Goal: Transaction & Acquisition: Purchase product/service

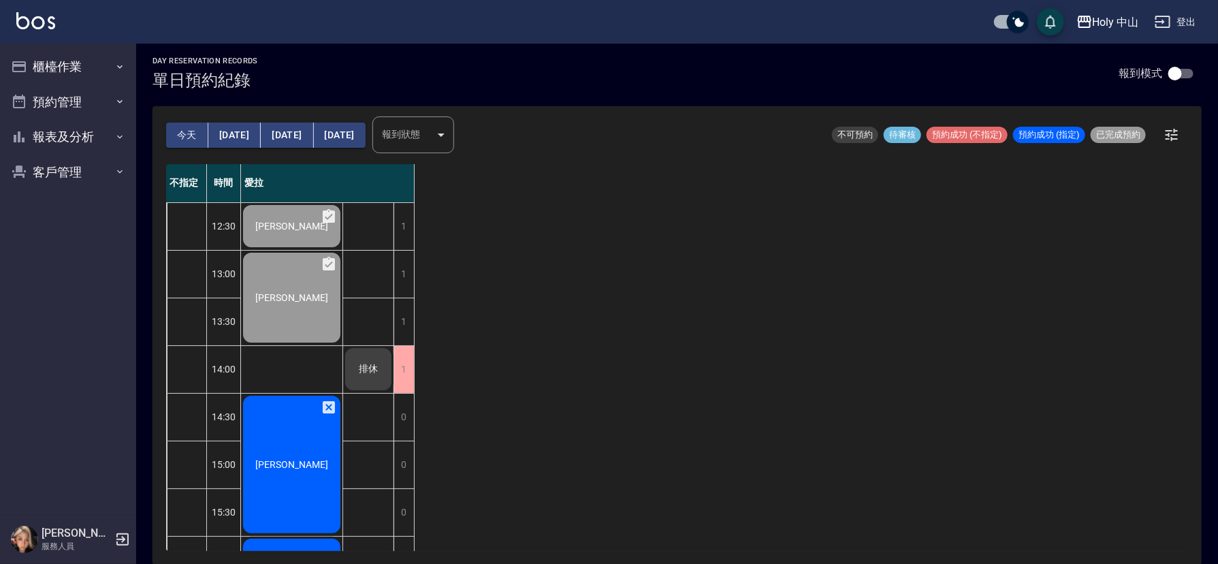
scroll to position [204, 0]
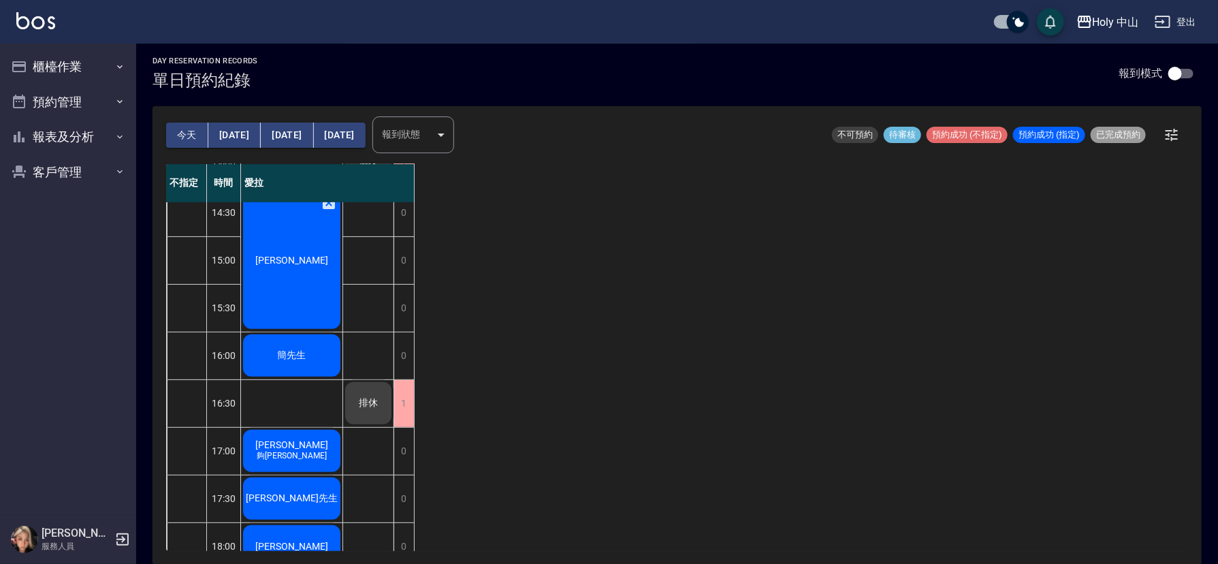
click at [285, 354] on span "簡先生" at bounding box center [292, 355] width 34 height 12
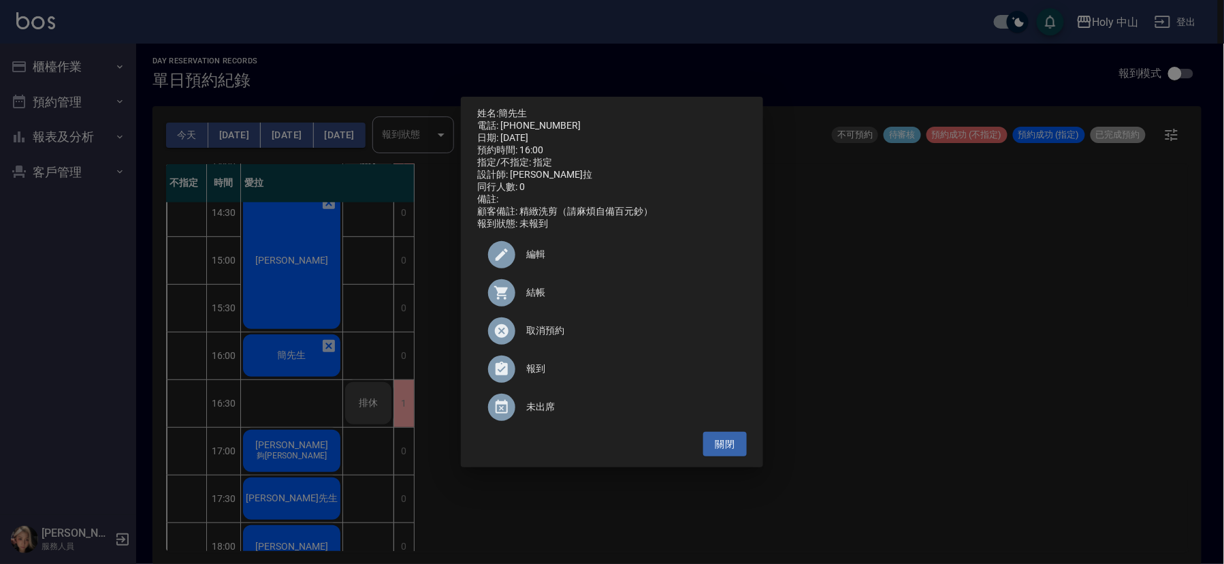
click at [543, 300] on span "結帳" at bounding box center [631, 292] width 210 height 14
click at [963, 334] on div "姓名: 簡先生 電話: 0925800824 日期: 2025/09/06 預約時間: 16:00 指定/不指定: 指定 設計師: 愛拉 同行人數: 0 備註…" at bounding box center [612, 282] width 1224 height 564
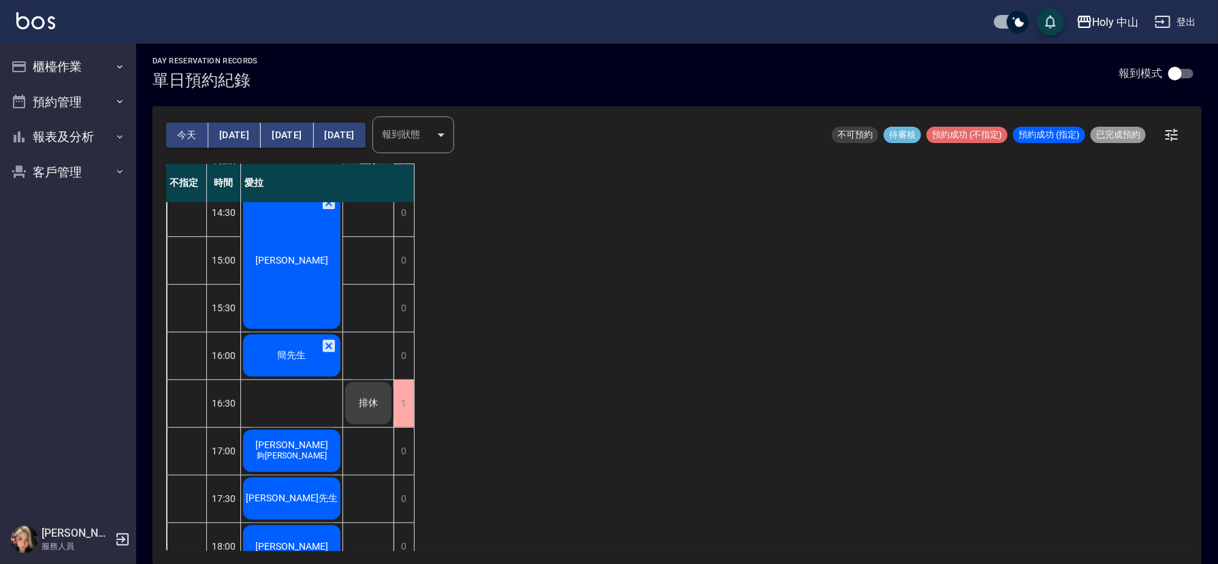
click at [287, 269] on div "吳秋螢" at bounding box center [291, 260] width 101 height 142
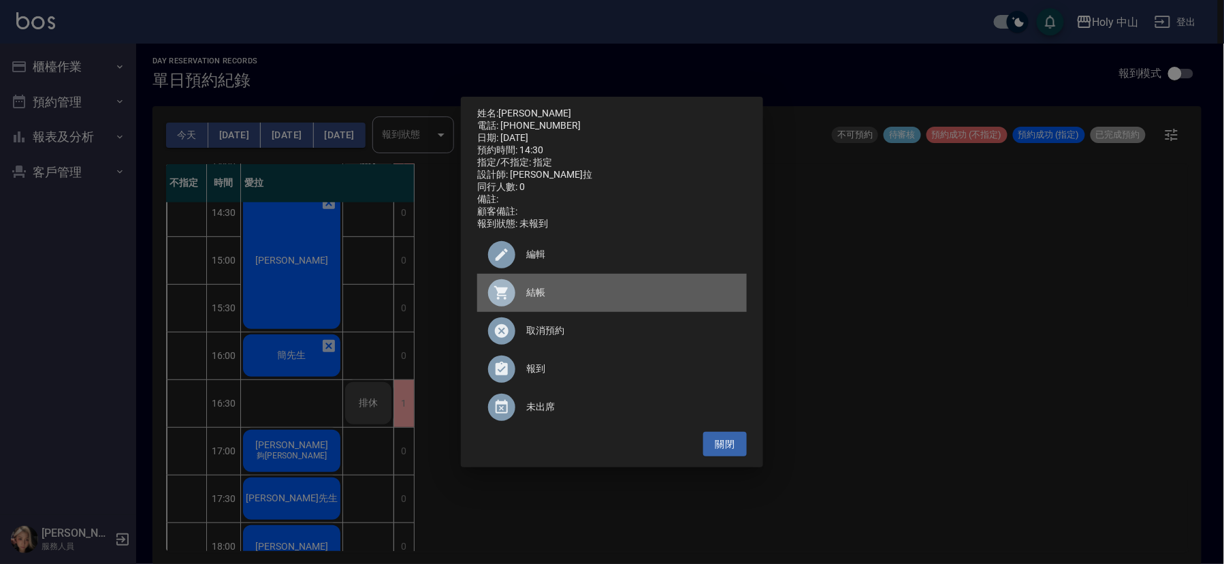
click at [531, 298] on span "結帳" at bounding box center [631, 292] width 210 height 14
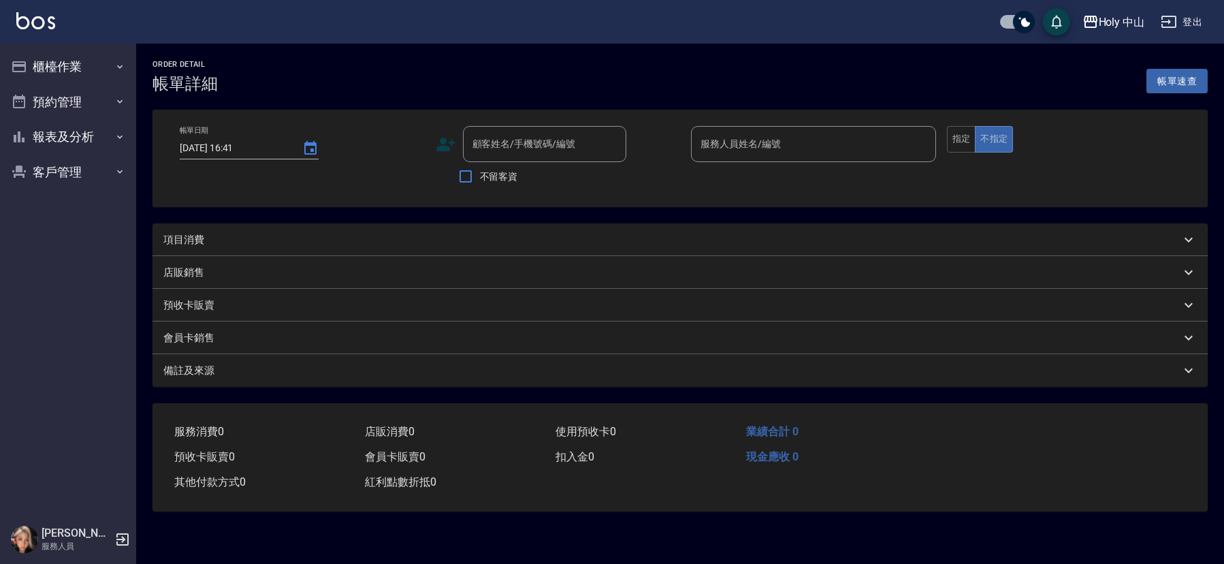
type input "2025/09/06 16:00"
type input "愛拉(無代號)"
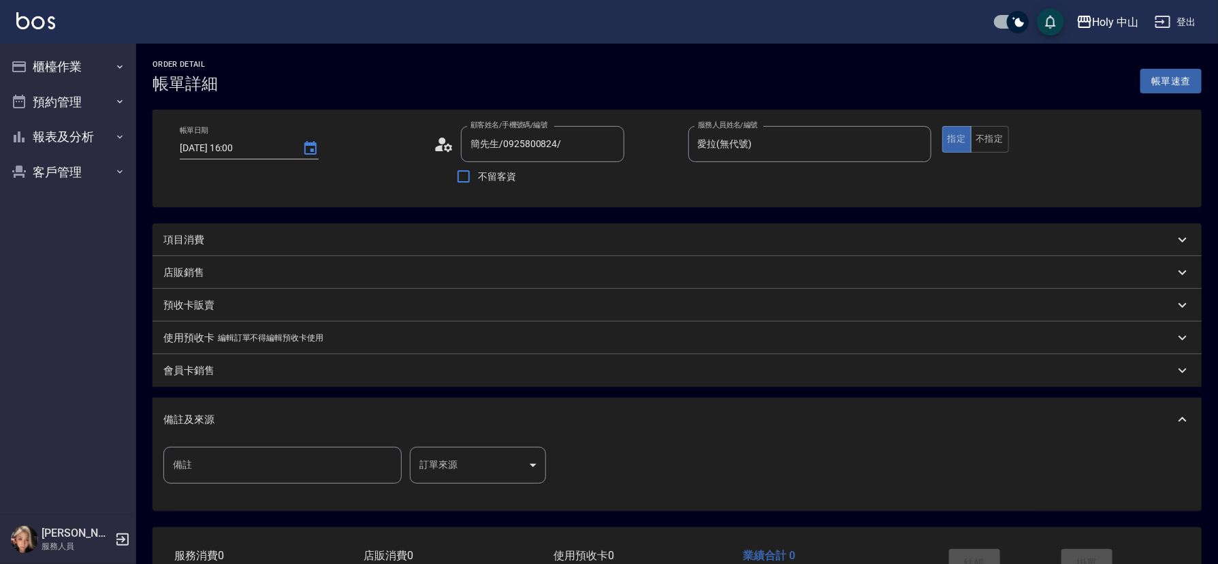
type input "簡先生/0925800824/"
click at [313, 242] on div "項目消費" at bounding box center [668, 240] width 1011 height 14
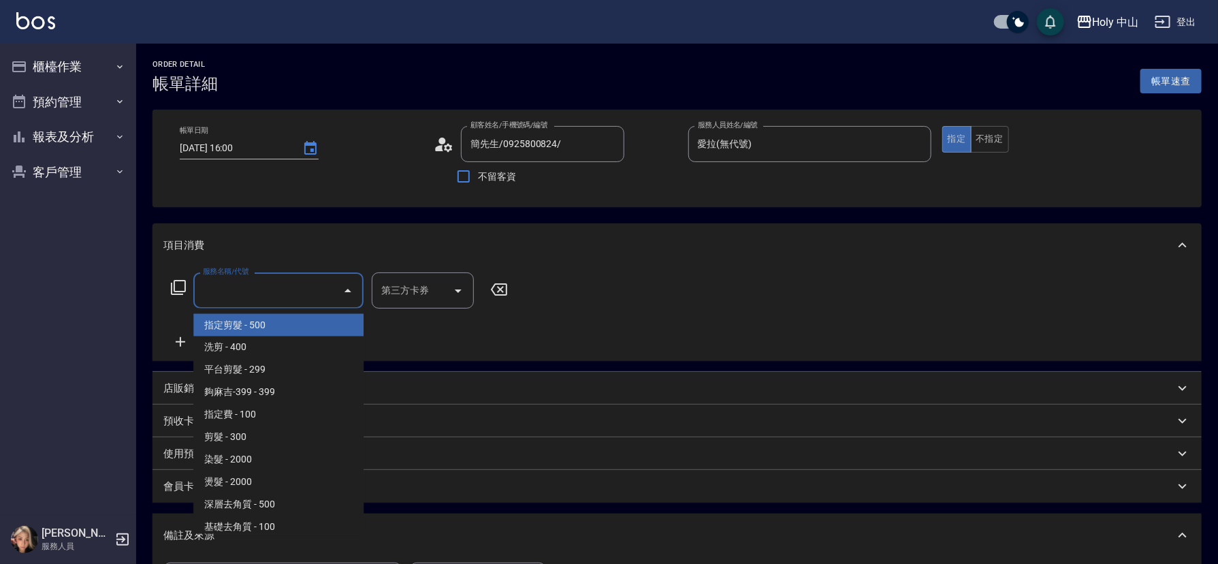
click at [250, 297] on input "服務名稱/代號" at bounding box center [269, 291] width 138 height 24
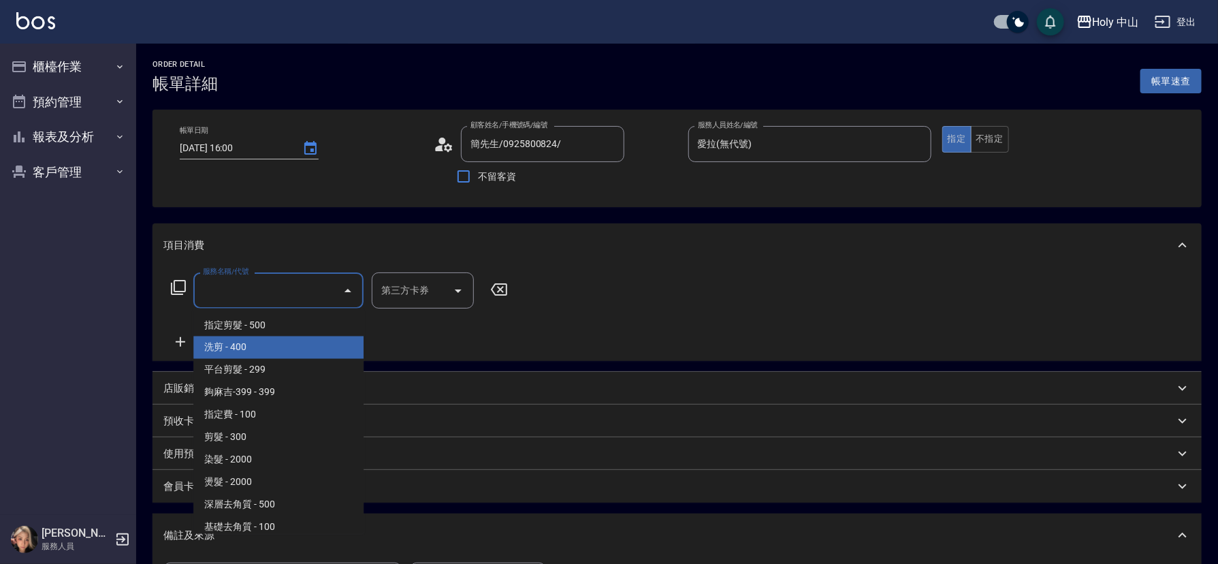
click at [242, 345] on span "洗剪 - 400" at bounding box center [278, 347] width 170 height 22
type input "洗剪(3)"
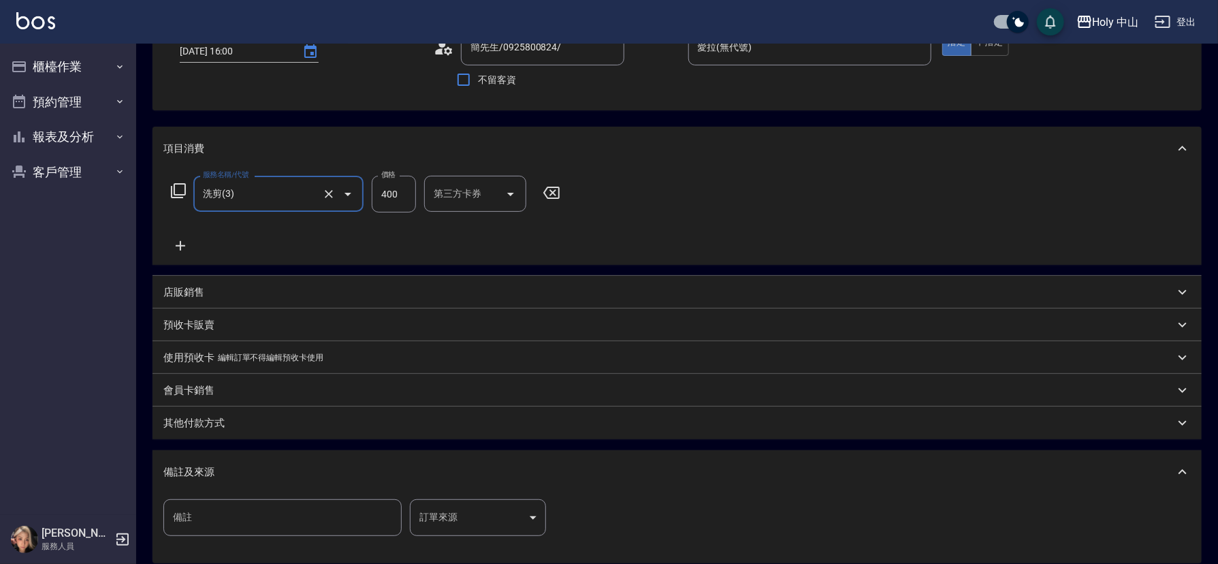
scroll to position [204, 0]
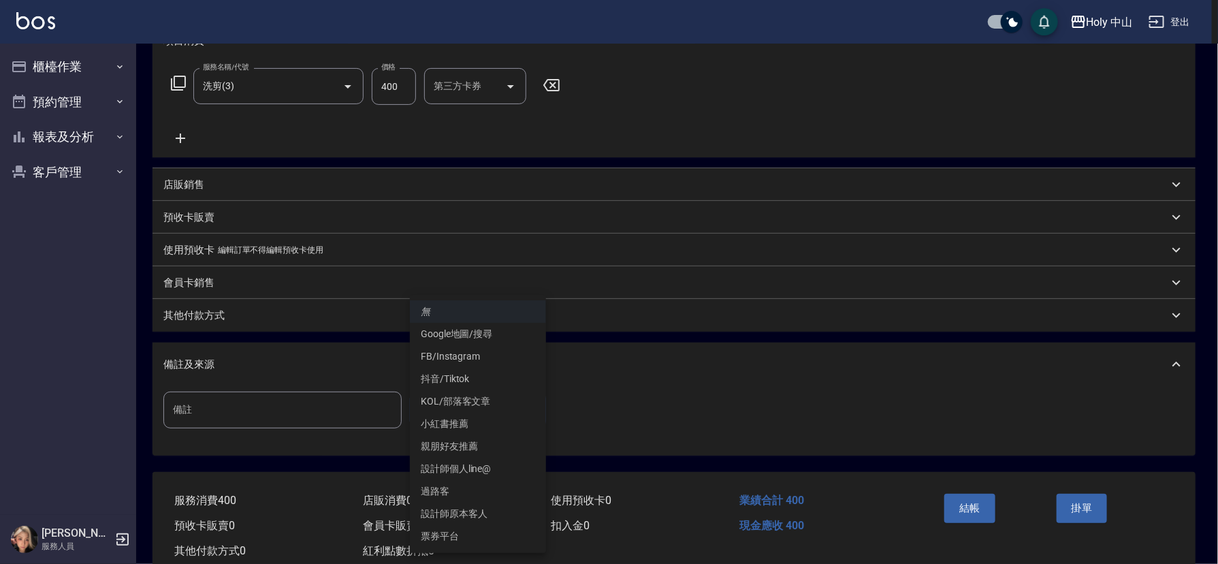
click at [464, 405] on body "Holy 中山 登出 櫃檯作業 打帳單 帳單列表 營業儀表板 現場電腦打卡 預約管理 預約管理 單日預約紀錄 單週預約紀錄 報表及分析 報表目錄 店家日報表 …" at bounding box center [609, 196] width 1218 height 801
click at [486, 515] on li "設計師原本客人" at bounding box center [478, 514] width 136 height 22
type input "設計師原本客人"
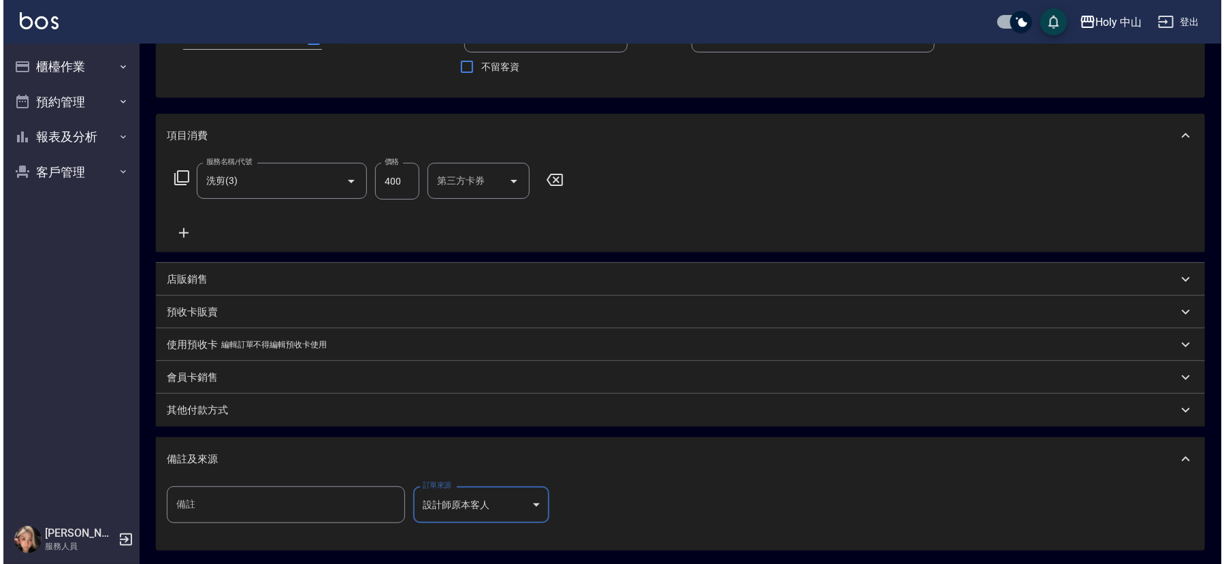
scroll to position [242, 0]
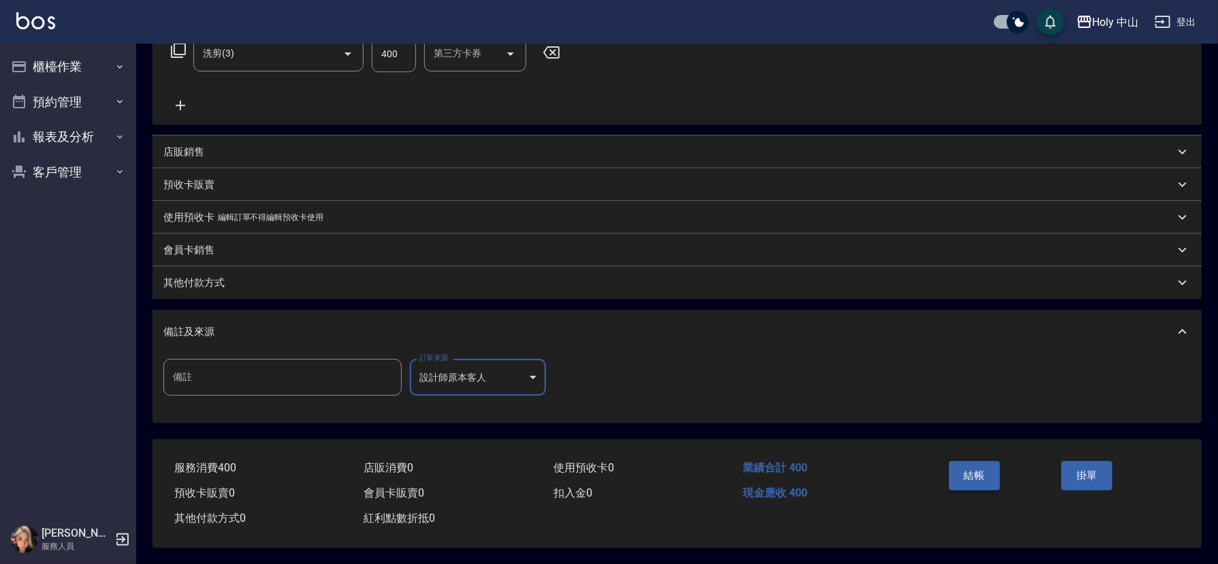
click at [964, 464] on button "結帳" at bounding box center [974, 475] width 51 height 29
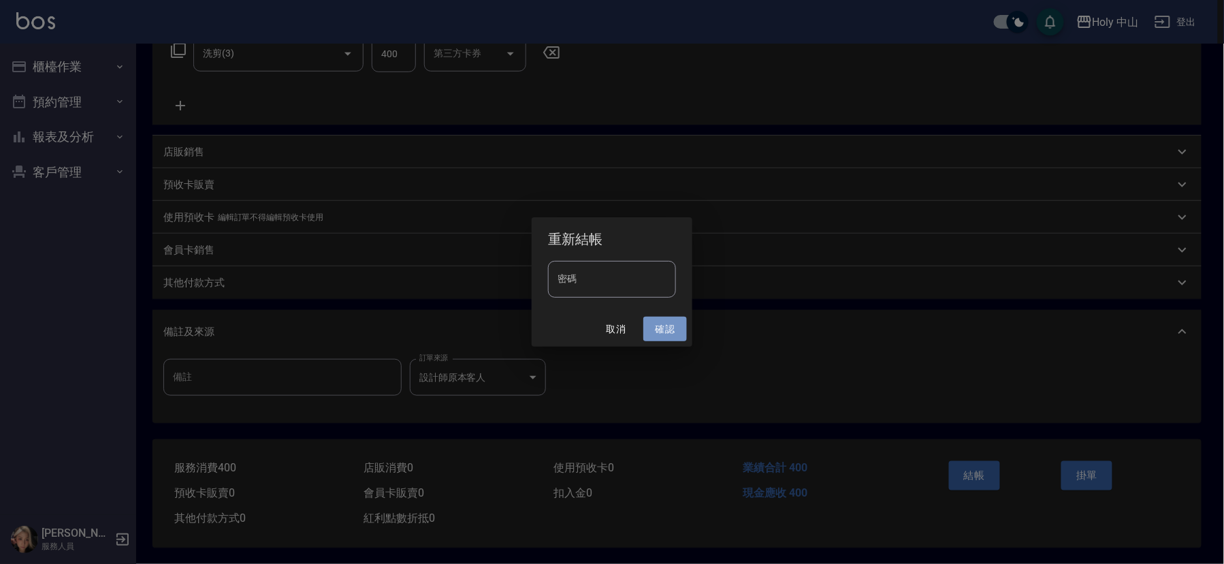
click at [665, 327] on button "確認" at bounding box center [666, 329] width 44 height 25
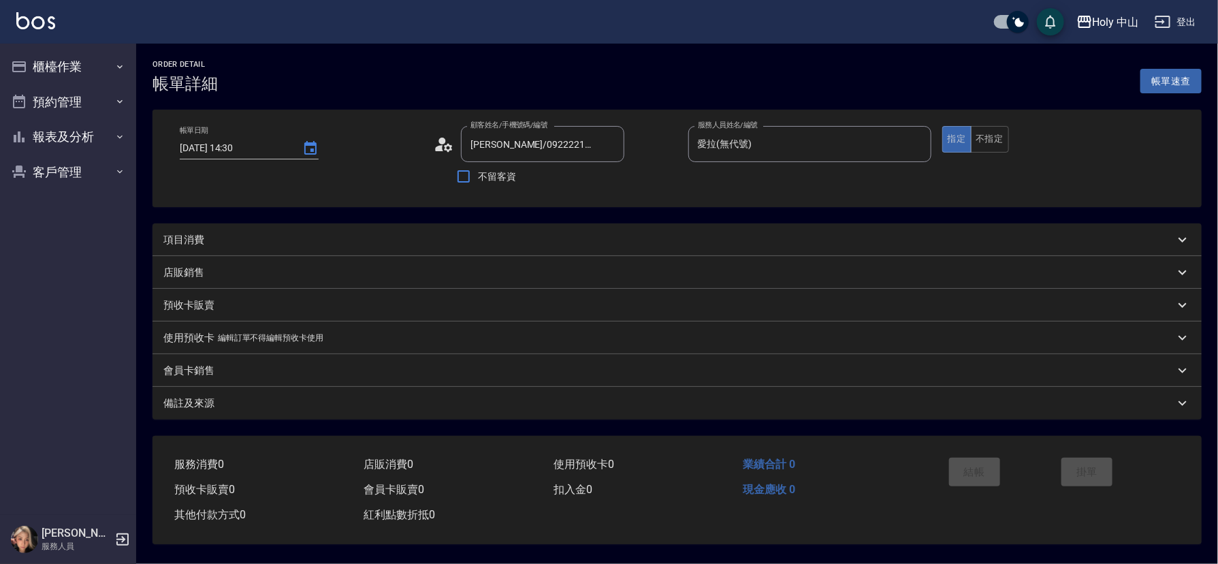
click at [293, 244] on div "項目消費" at bounding box center [668, 240] width 1011 height 14
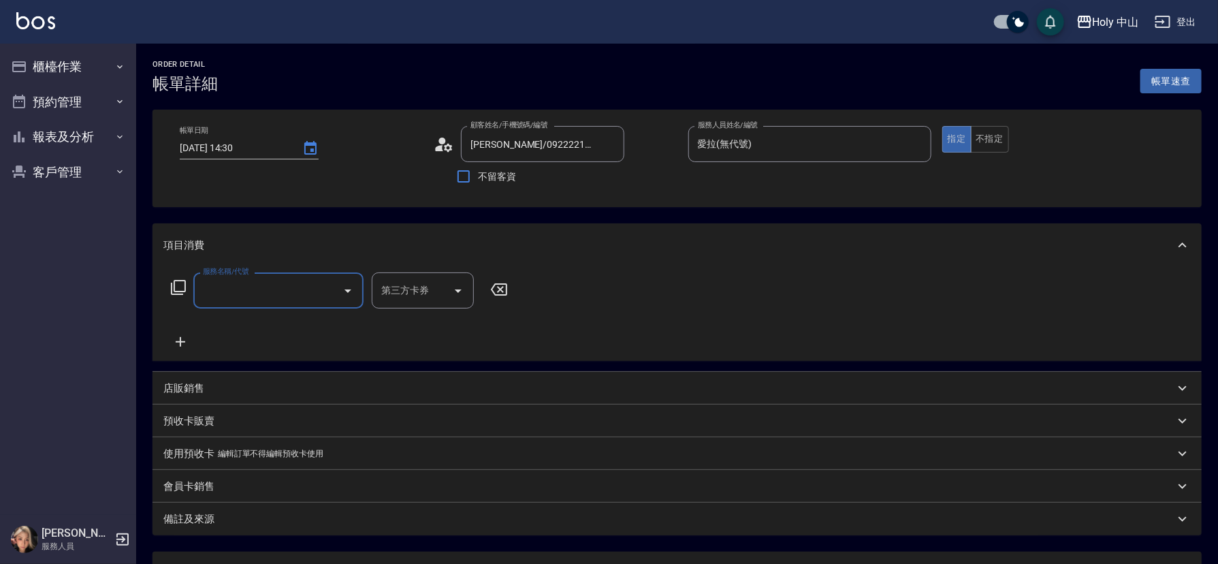
click at [240, 287] on input "服務名稱/代號" at bounding box center [269, 291] width 138 height 24
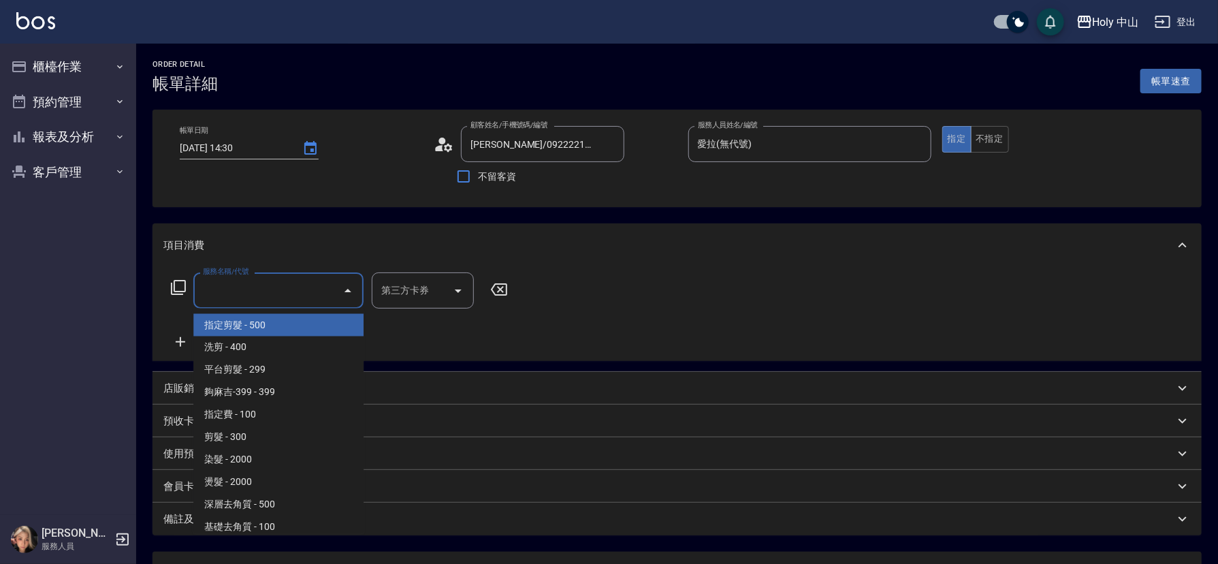
click at [239, 326] on span "指定剪髮 - 500" at bounding box center [278, 325] width 170 height 22
type input "指定剪髮(1)"
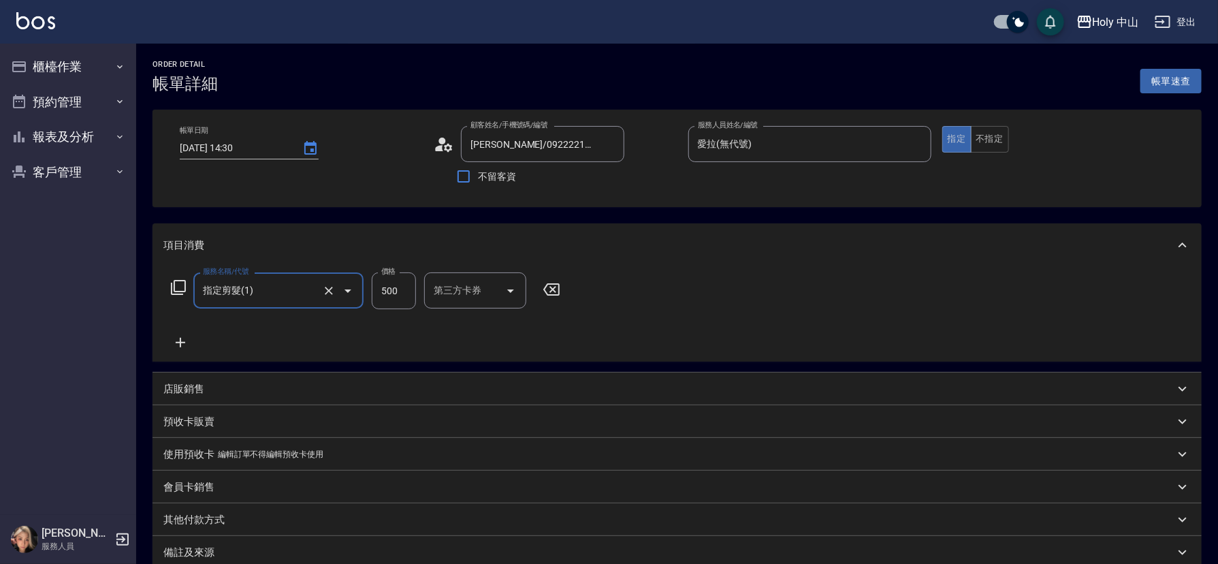
click at [400, 299] on input "500" at bounding box center [394, 290] width 44 height 37
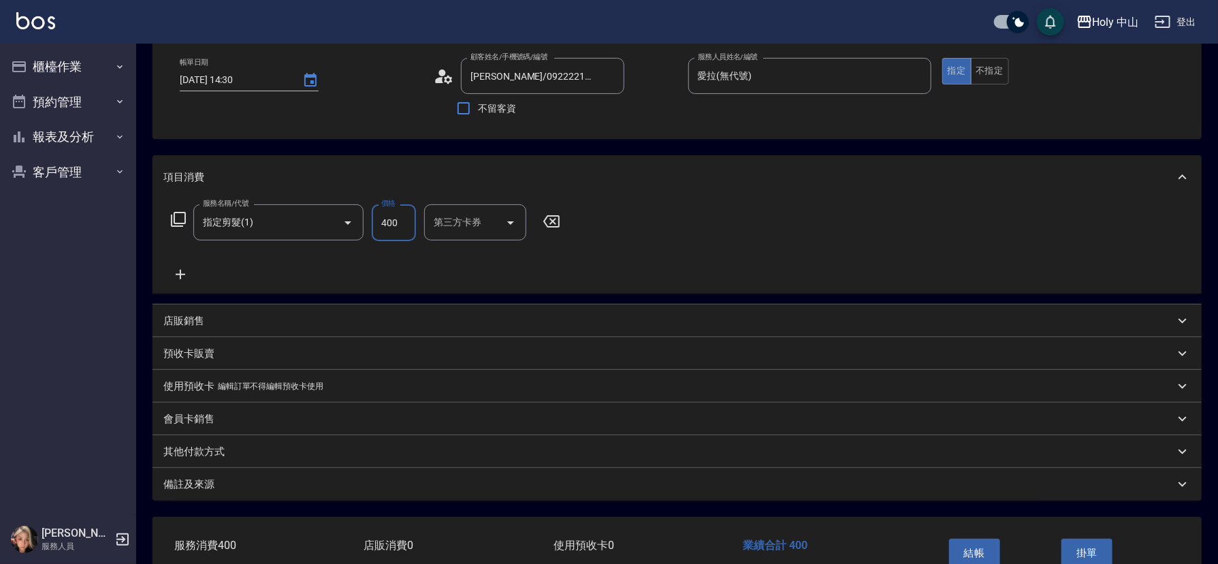
scroll to position [150, 0]
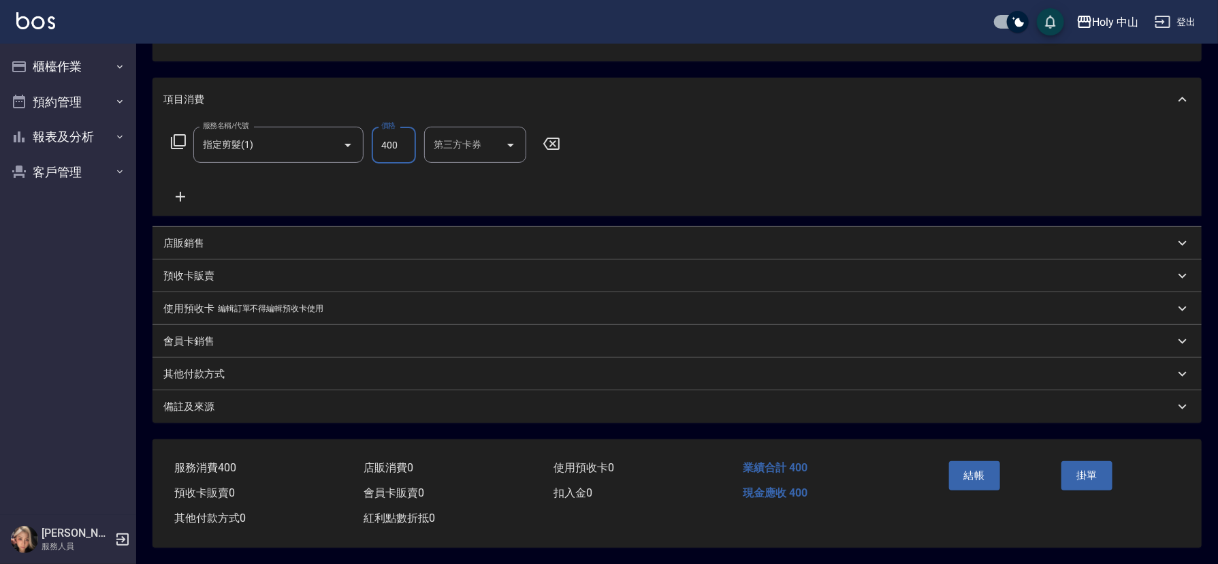
type input "400"
click at [599, 400] on div "備註及來源" at bounding box center [668, 407] width 1011 height 14
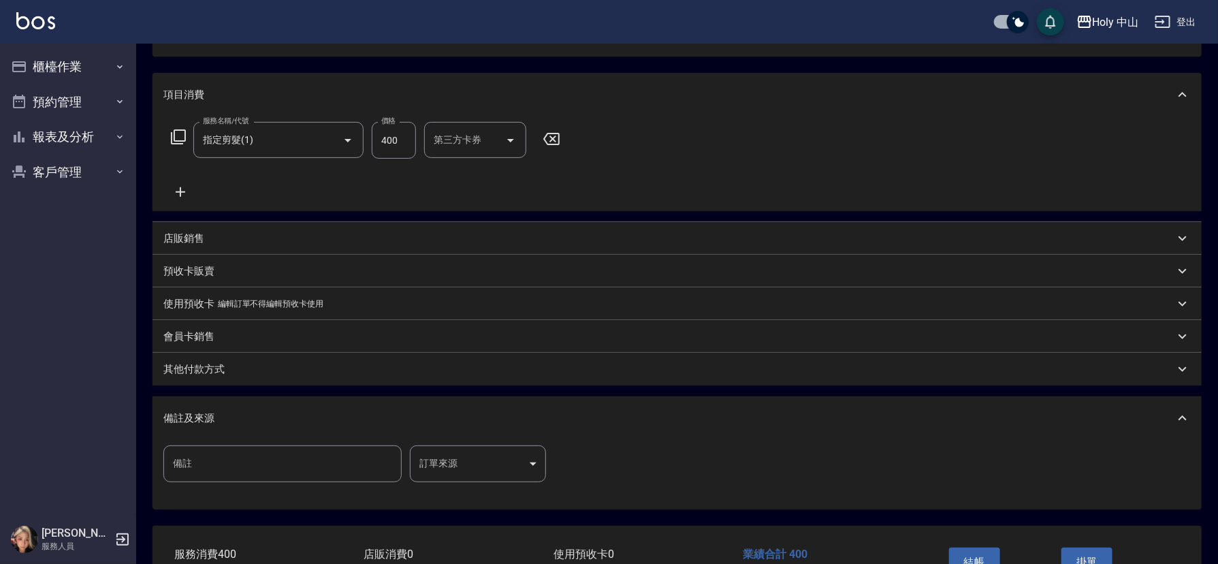
click at [436, 453] on body "Holy 中山 登出 櫃檯作業 打帳單 帳單列表 營業儀表板 現場電腦打卡 預約管理 預約管理 單日預約紀錄 單週預約紀錄 報表及分析 報表目錄 店家日報表 …" at bounding box center [609, 250] width 1218 height 801
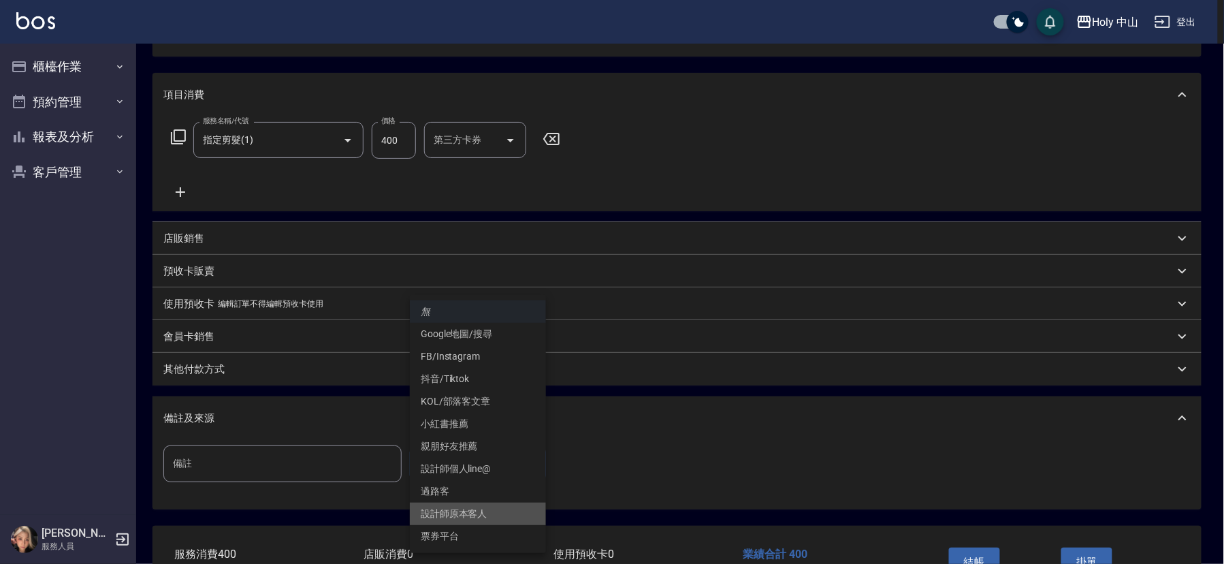
click at [477, 513] on li "設計師原本客人" at bounding box center [478, 514] width 136 height 22
type input "設計師原本客人"
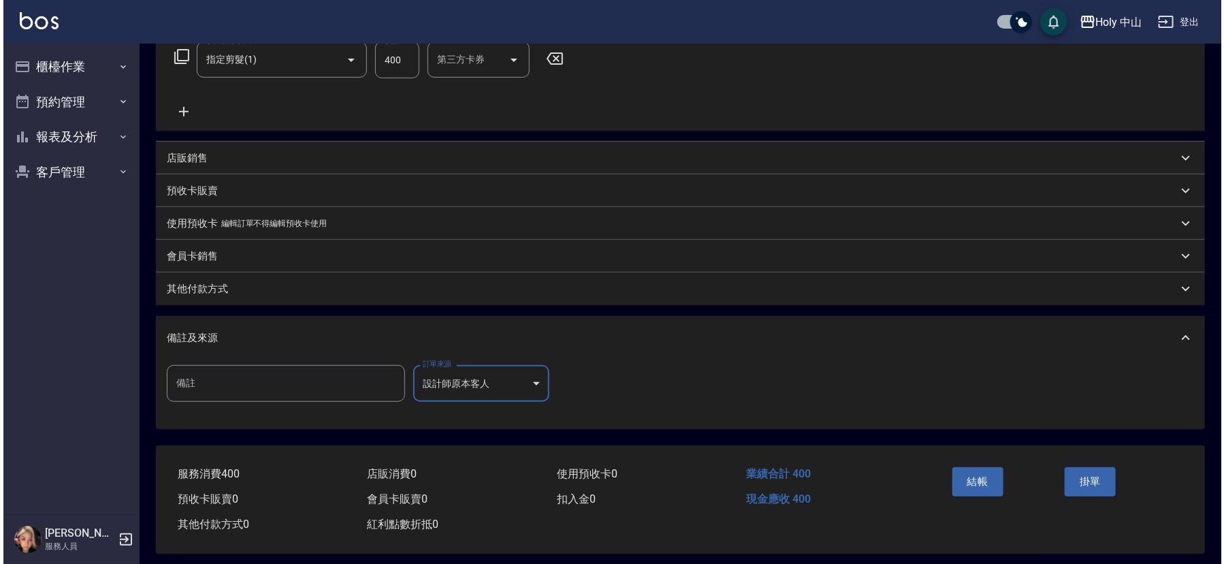
scroll to position [242, 0]
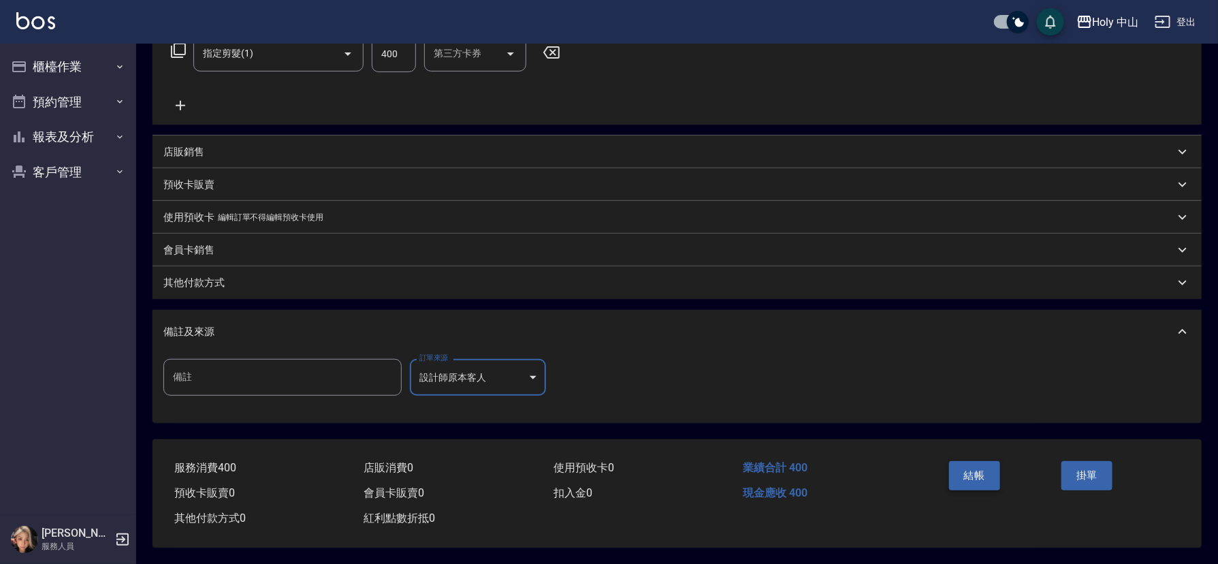
click at [975, 469] on button "結帳" at bounding box center [974, 475] width 51 height 29
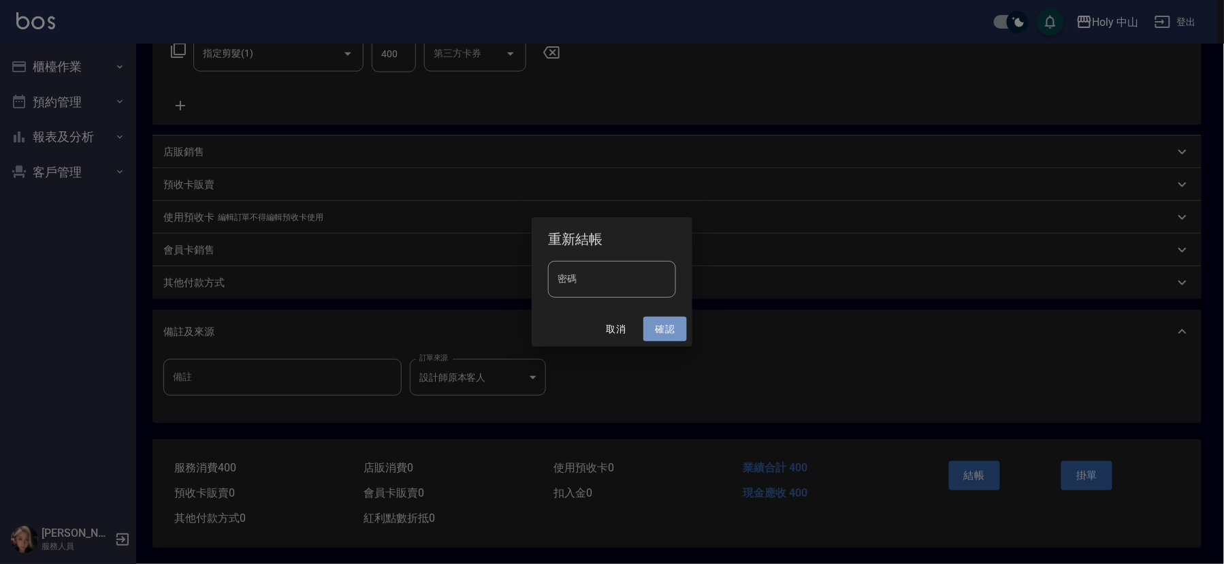
click at [670, 331] on button "確認" at bounding box center [666, 329] width 44 height 25
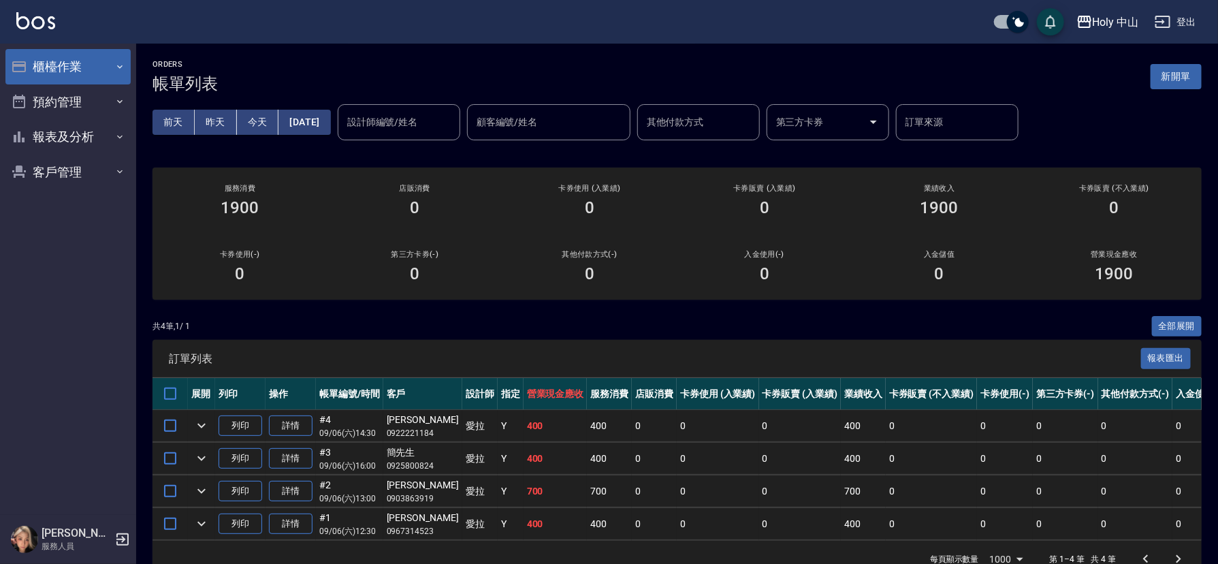
click at [114, 54] on button "櫃檯作業" at bounding box center [67, 66] width 125 height 35
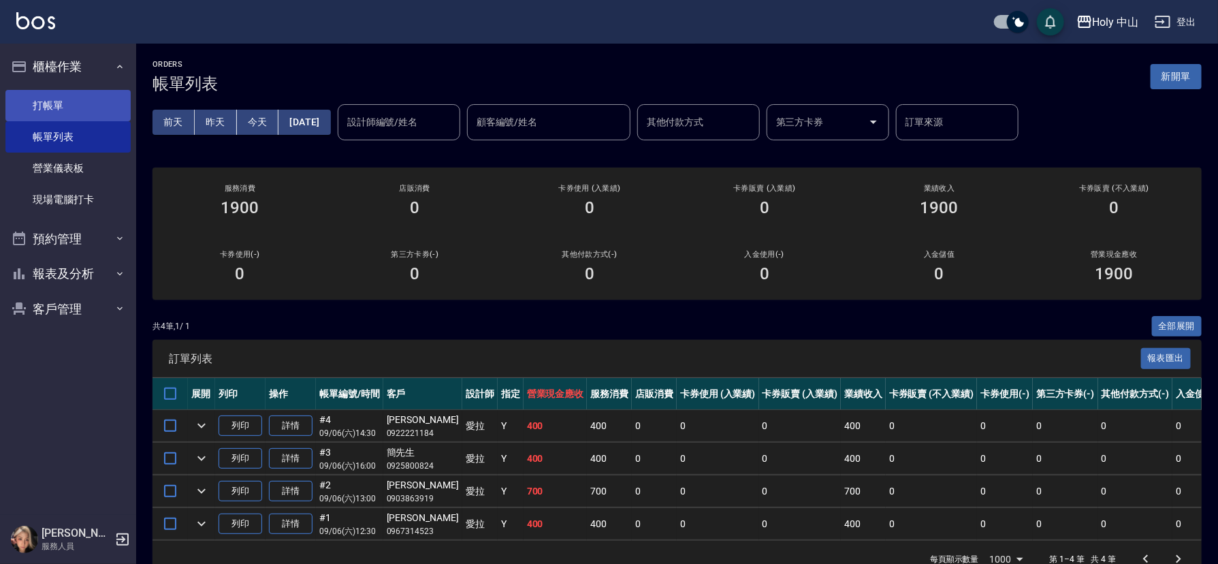
click at [91, 108] on link "打帳單" at bounding box center [67, 105] width 125 height 31
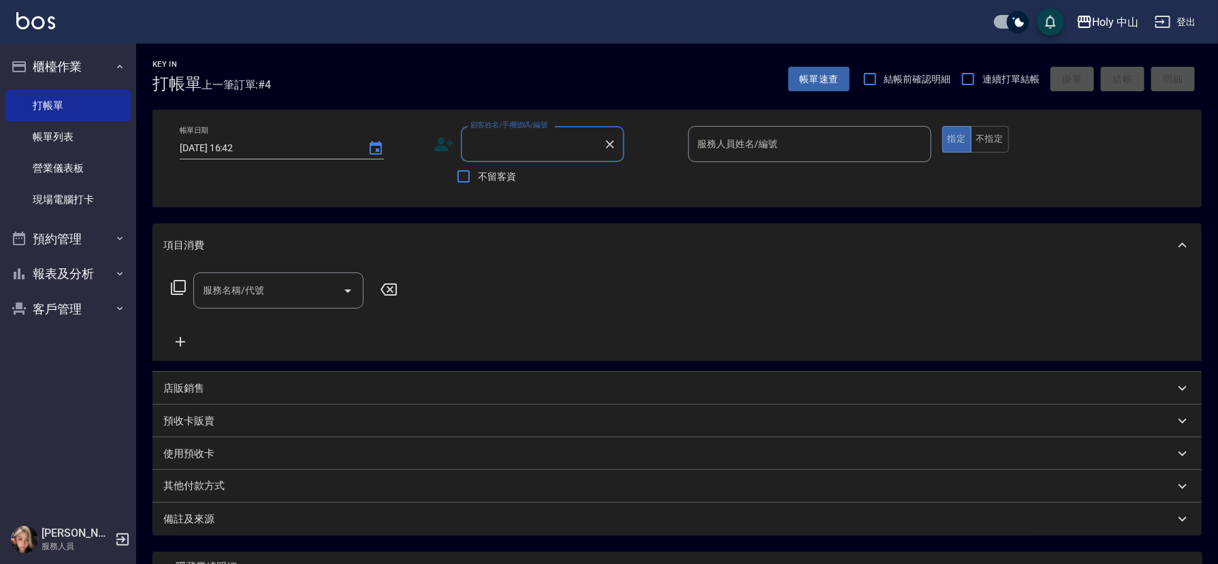
click at [484, 138] on input "顧客姓名/手機號碼/編號" at bounding box center [532, 144] width 131 height 24
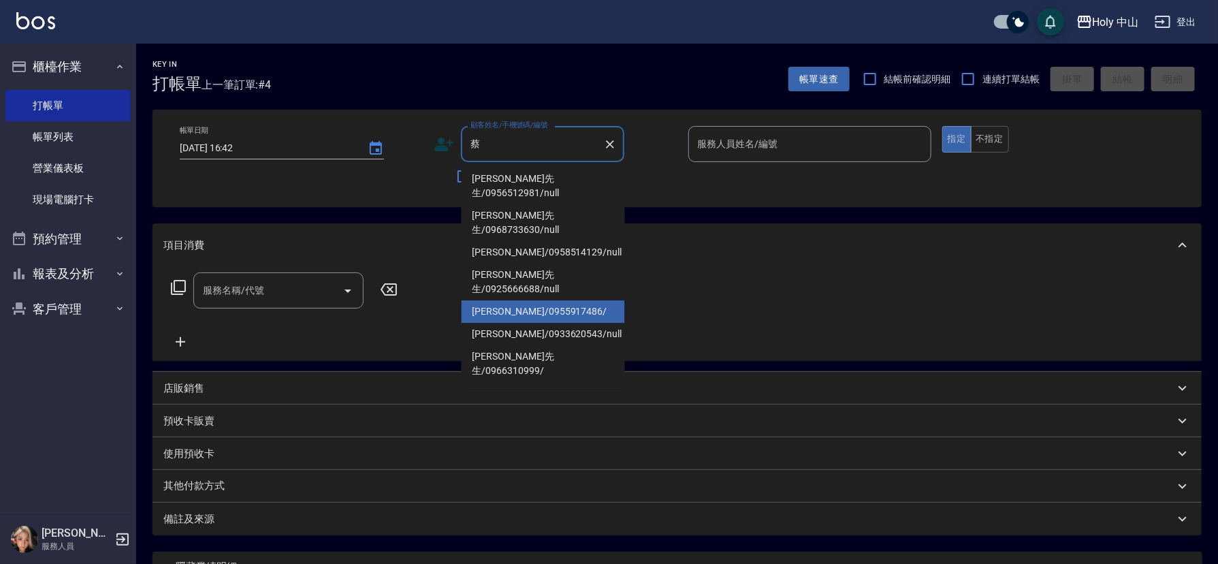
click at [521, 300] on li "蔡蕙蔆/0955917486/" at bounding box center [543, 311] width 163 height 22
type input "蔡蕙蔆/0955917486/"
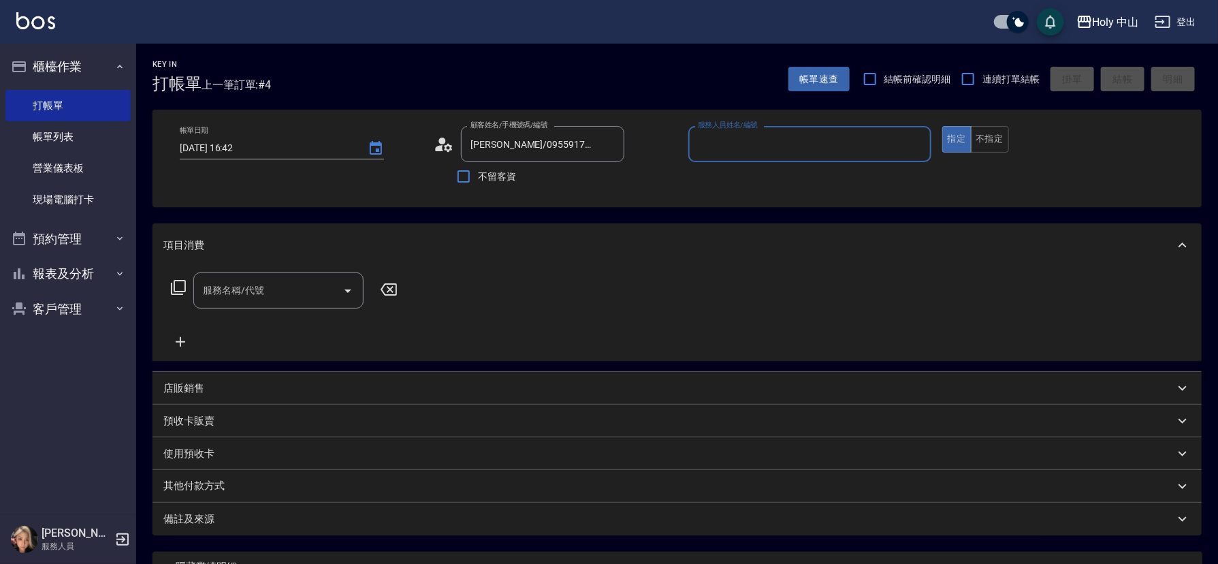
type input "愛拉(無代號)"
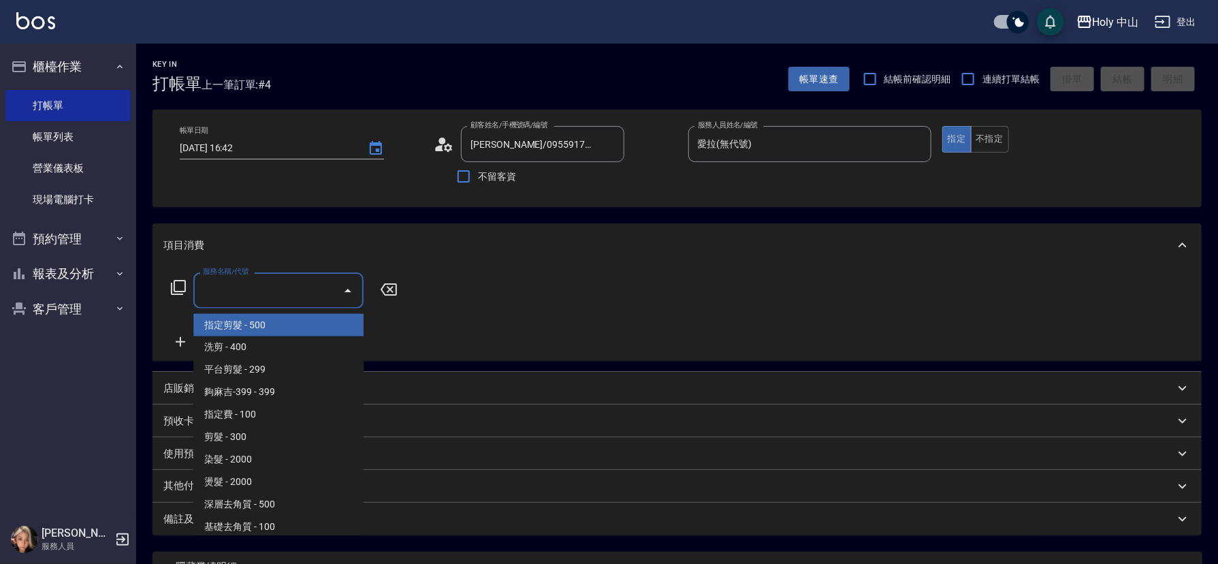
click at [313, 290] on input "服務名稱/代號" at bounding box center [269, 291] width 138 height 24
click at [266, 325] on span "指定剪髮 - 500" at bounding box center [278, 325] width 170 height 22
type input "指定剪髮(1)"
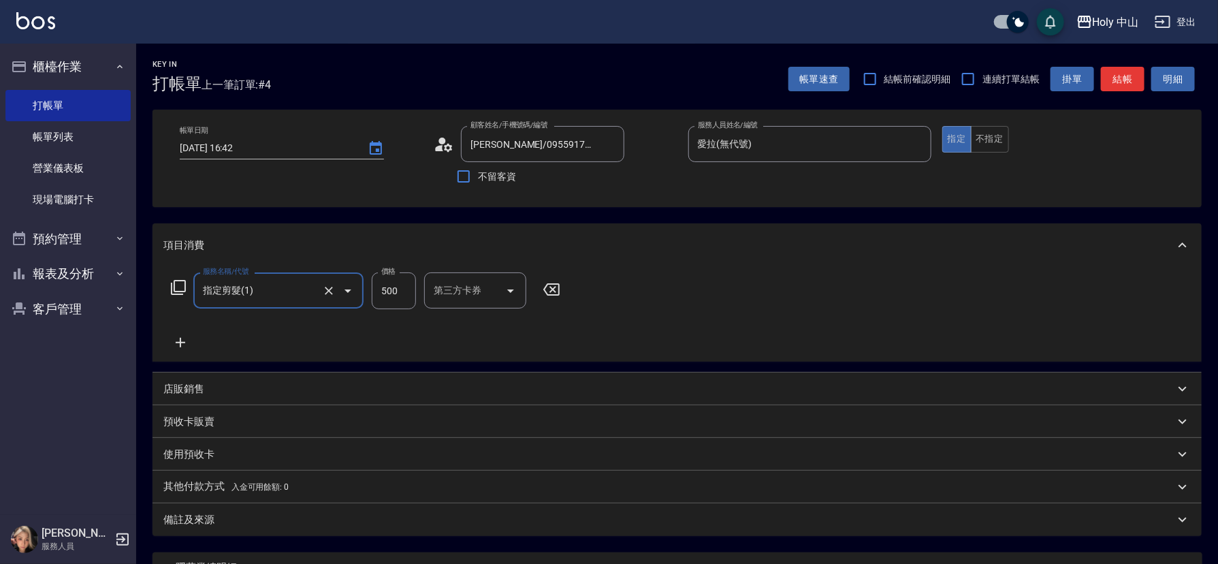
click at [402, 285] on input "500" at bounding box center [394, 290] width 44 height 37
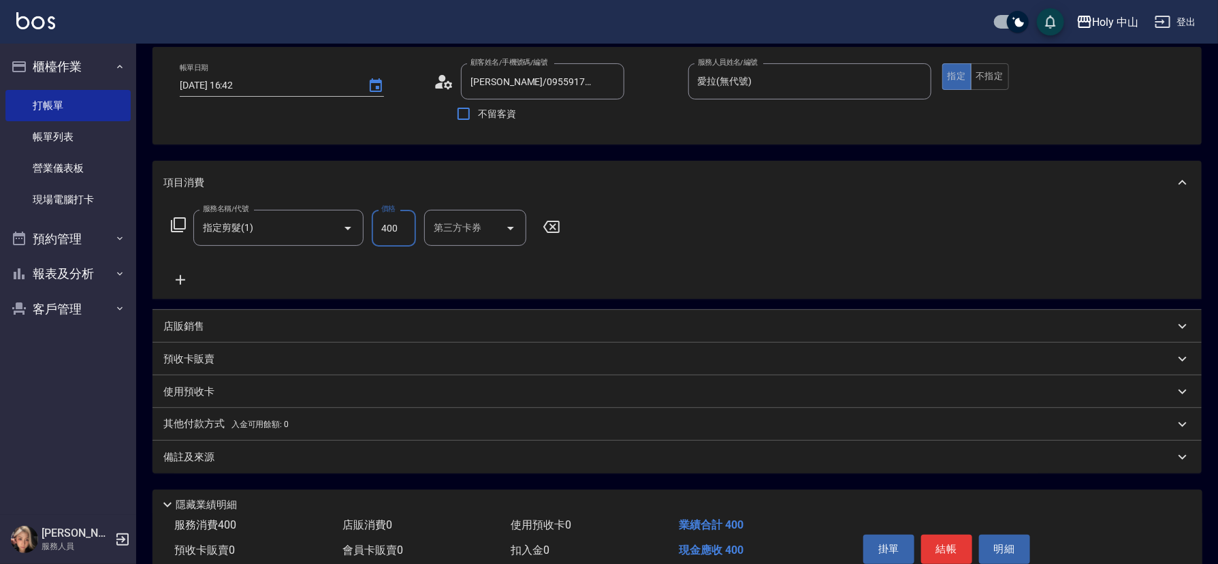
scroll to position [124, 0]
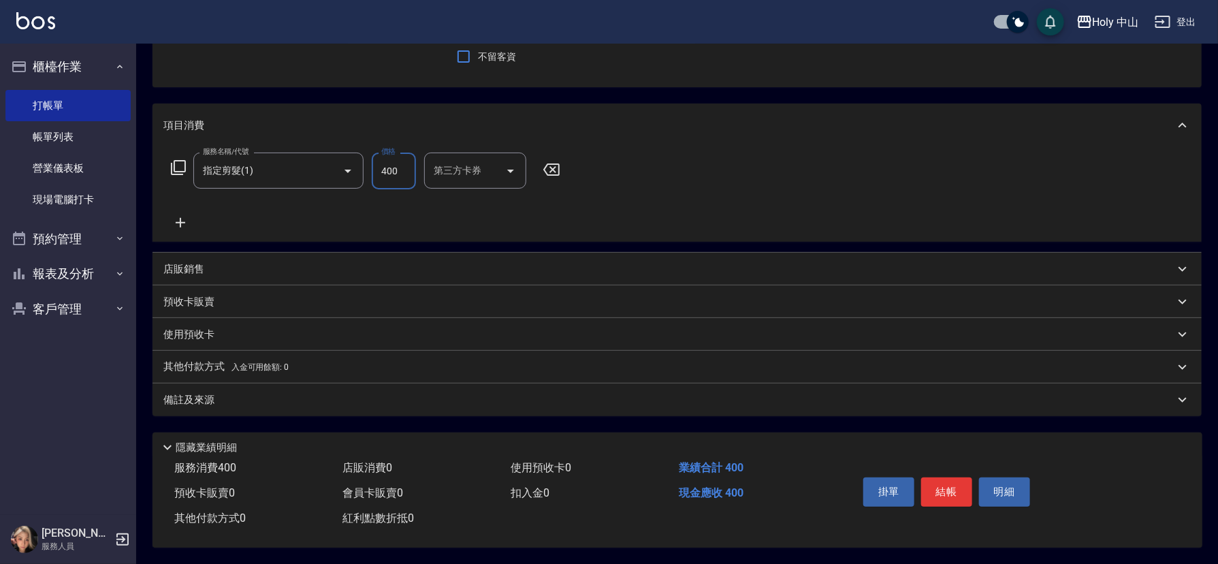
type input "400"
click at [673, 402] on div "備註及來源" at bounding box center [677, 399] width 1049 height 33
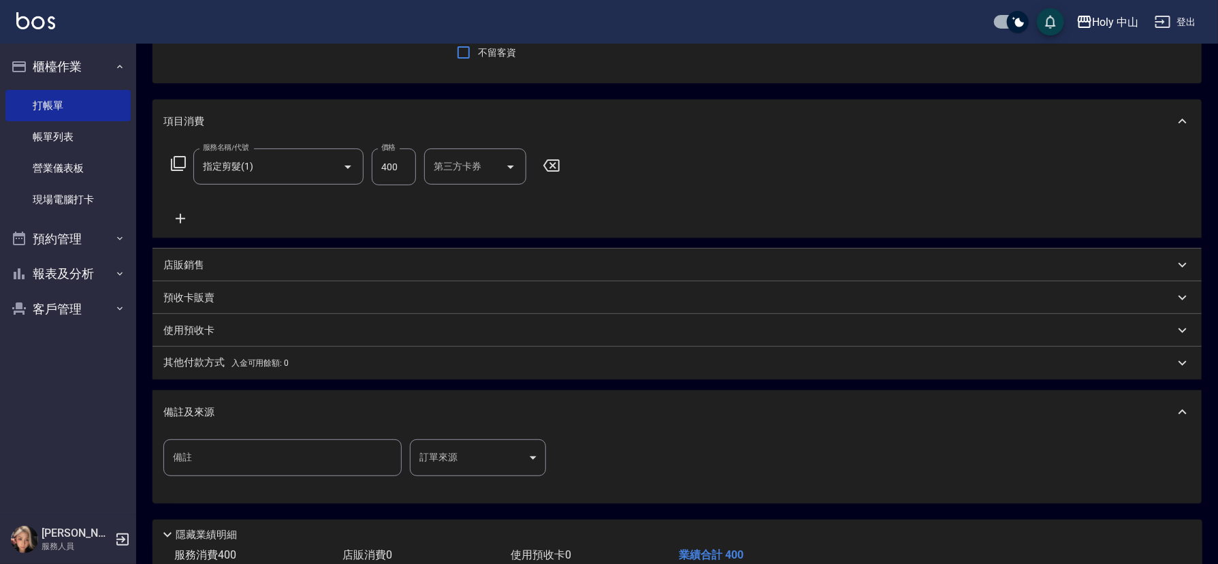
click at [455, 456] on body "Holy 中山 登出 櫃檯作業 打帳單 帳單列表 營業儀表板 現場電腦打卡 預約管理 預約管理 單日預約紀錄 單週預約紀錄 報表及分析 報表目錄 店家日報表 …" at bounding box center [609, 263] width 1218 height 775
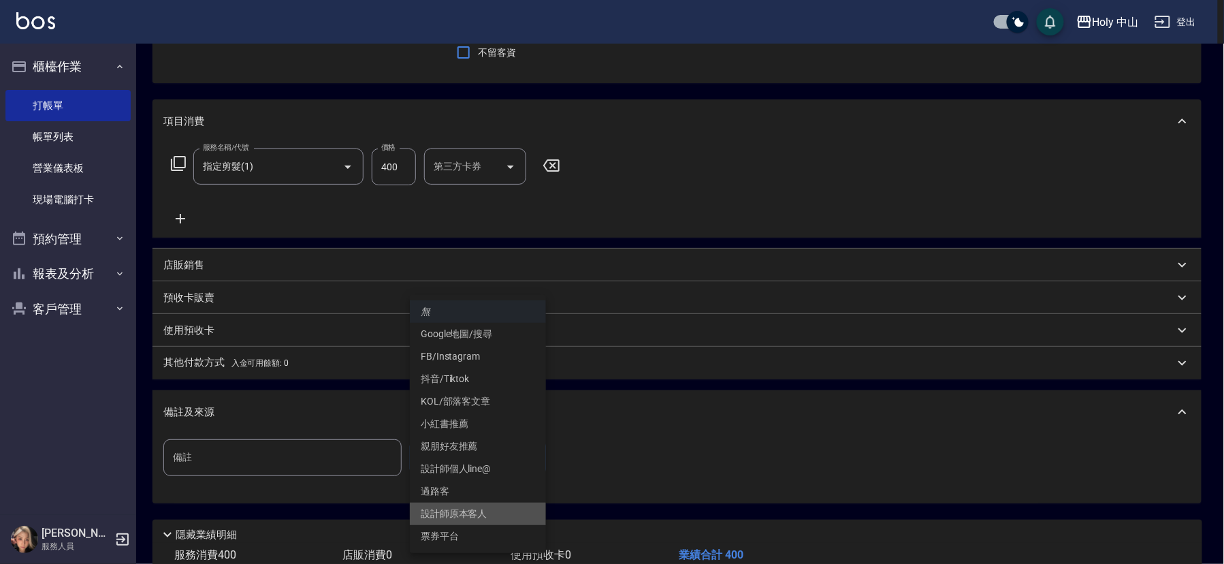
click at [492, 511] on li "設計師原本客人" at bounding box center [478, 514] width 136 height 22
type input "設計師原本客人"
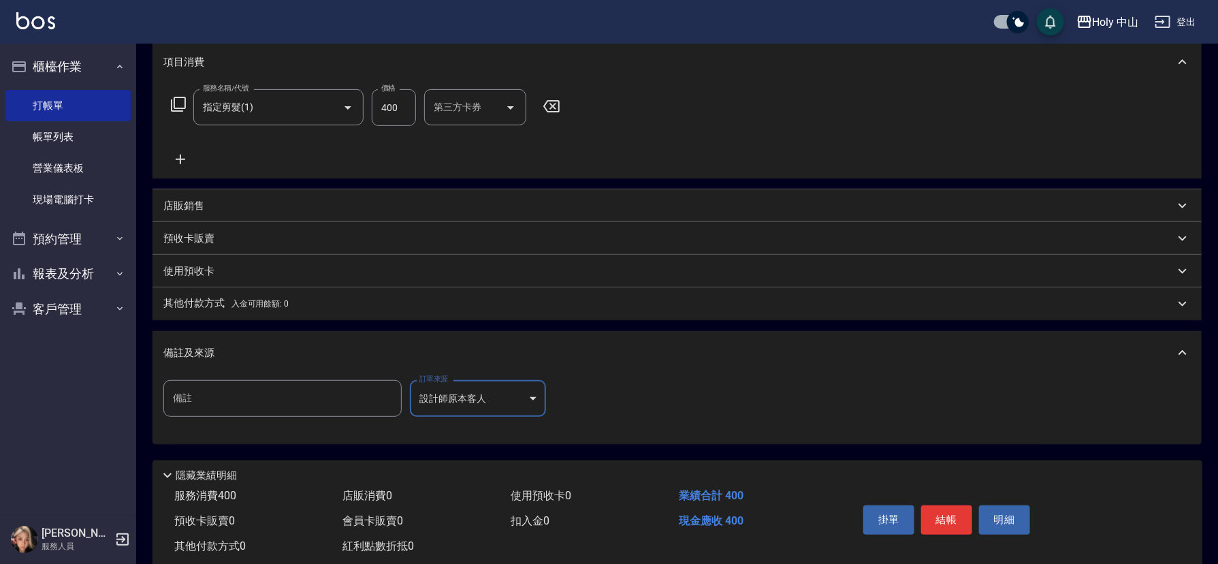
scroll to position [216, 0]
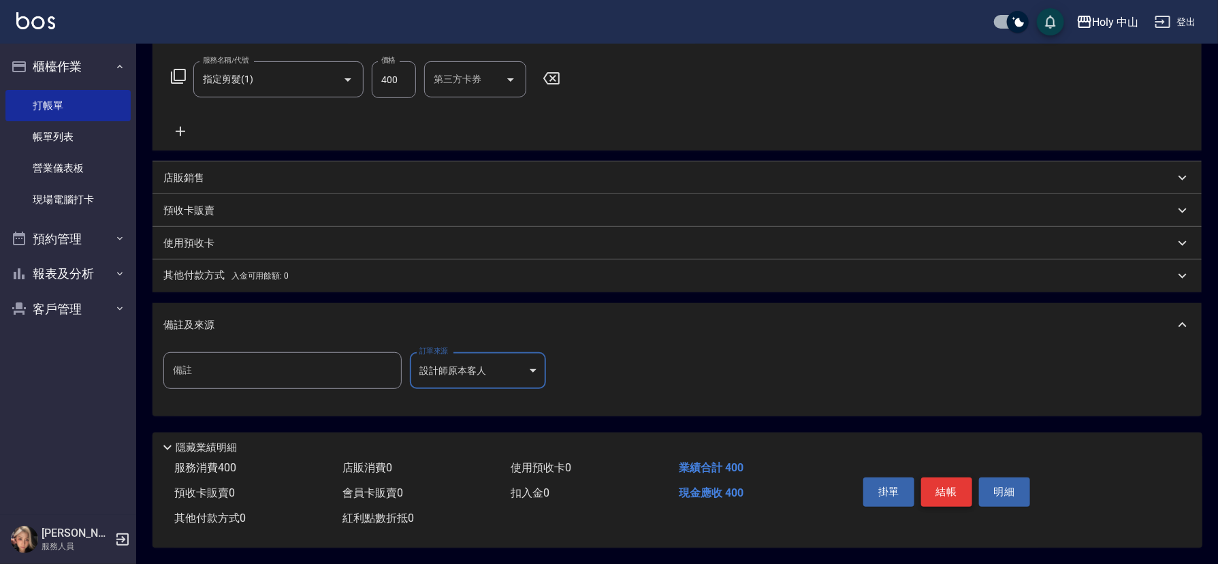
click at [944, 490] on button "結帳" at bounding box center [946, 491] width 51 height 29
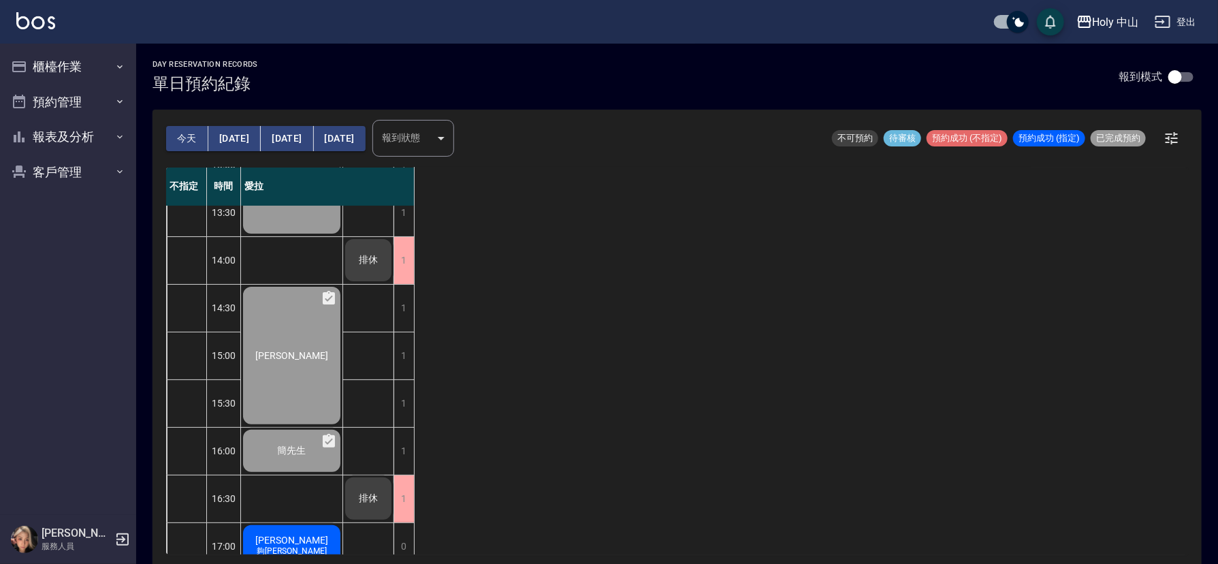
scroll to position [306, 0]
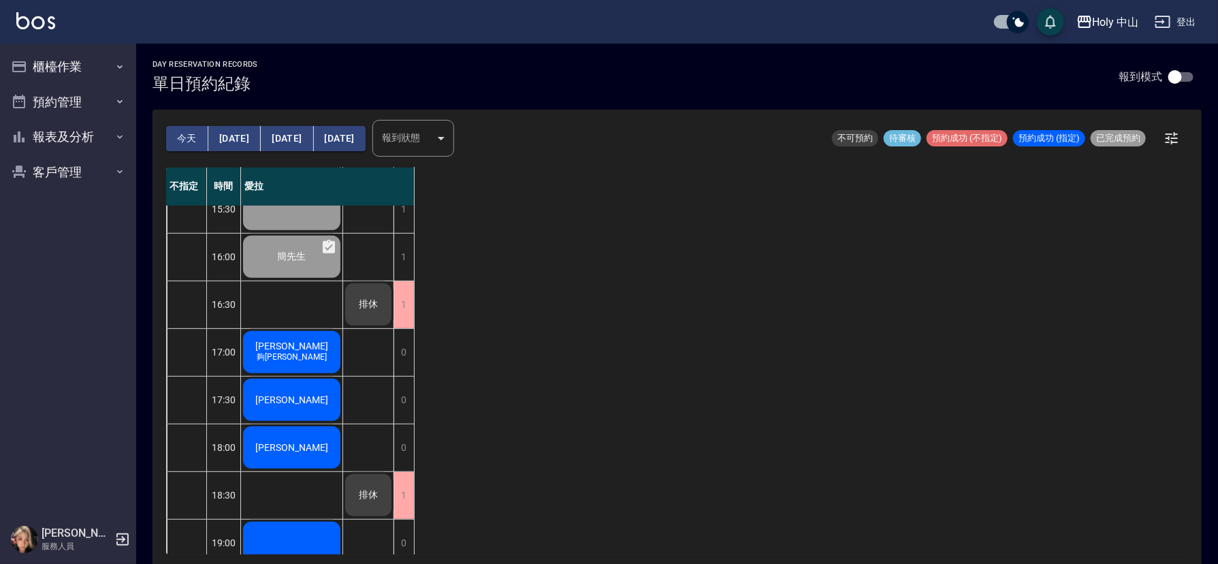
click at [284, 345] on span "[PERSON_NAME]" at bounding box center [292, 345] width 78 height 11
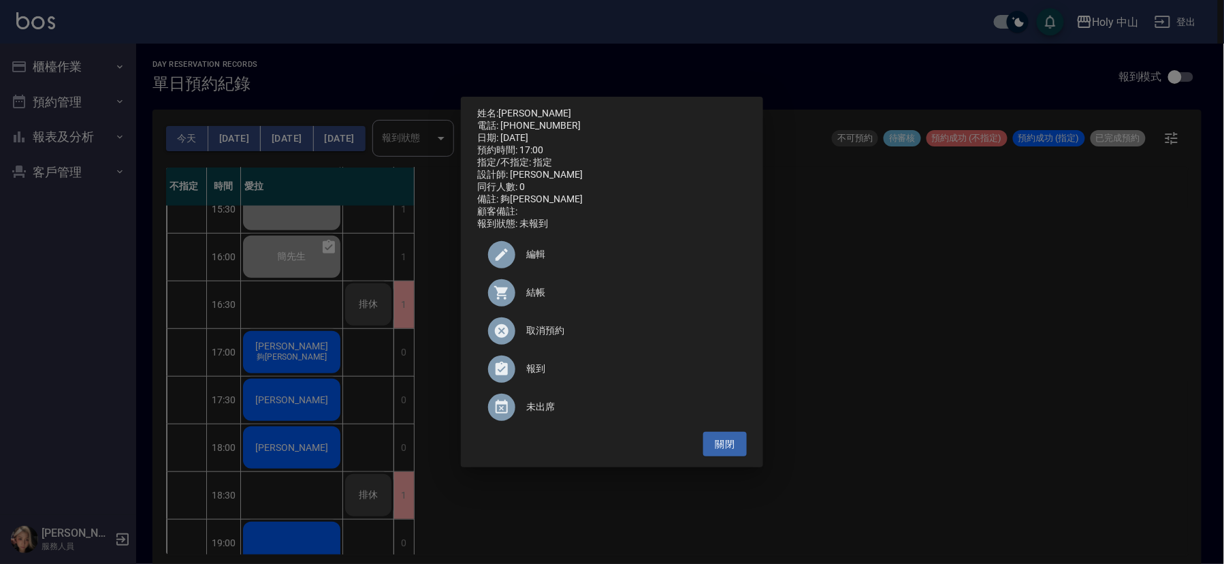
click at [514, 295] on div at bounding box center [501, 292] width 27 height 27
drag, startPoint x: 1074, startPoint y: 464, endPoint x: 876, endPoint y: 407, distance: 206.3
click at [1075, 464] on div "姓名: 江承融 電話: 0921891466 日期: 2025/09/06 預約時間: 17:00 指定/不指定: 指定 設計師: 愛拉 同行人數: 0 備註…" at bounding box center [612, 282] width 1224 height 564
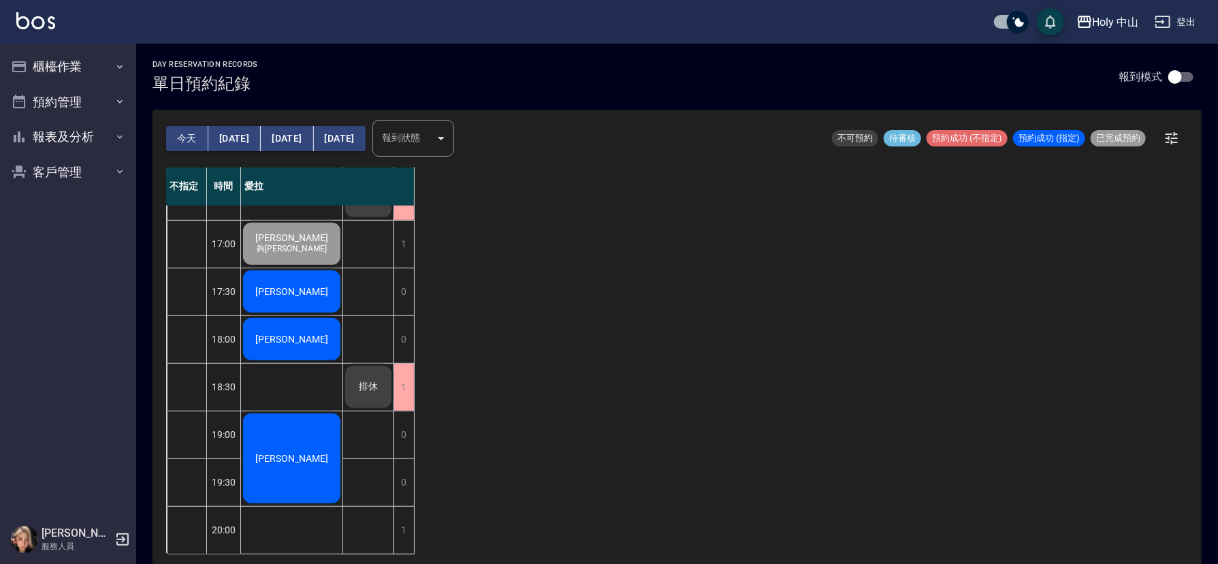
scroll to position [429, 0]
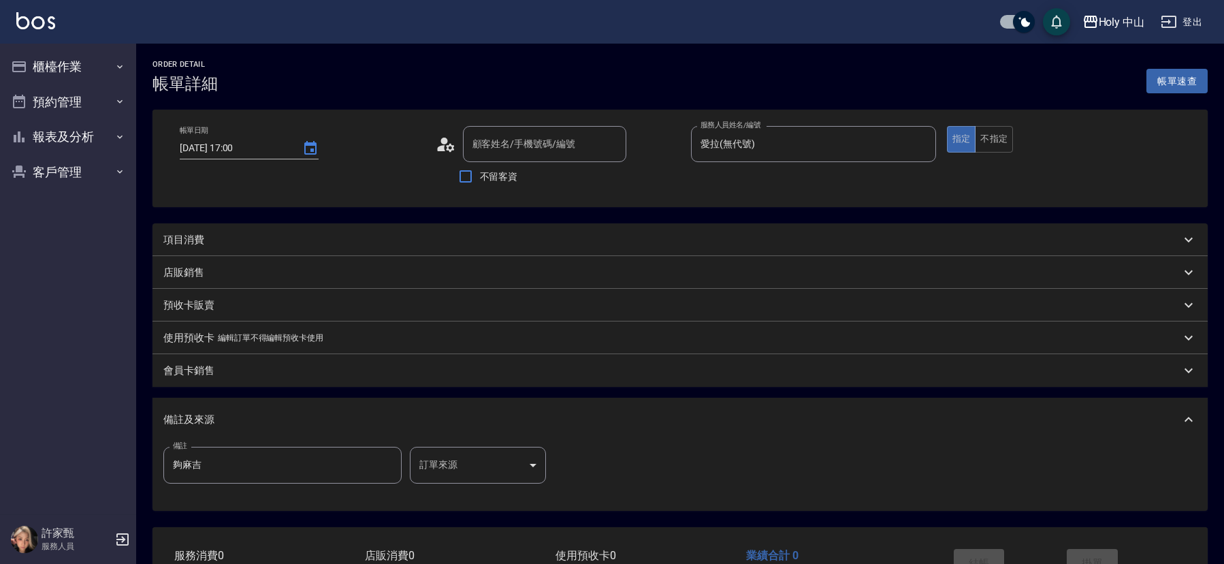
type input "[DATE] 17:00"
type input "愛拉(無代號)"
type input "夠麻吉"
type input "[PERSON_NAME]/0921891466/"
click at [215, 243] on div "項目消費" at bounding box center [668, 240] width 1011 height 14
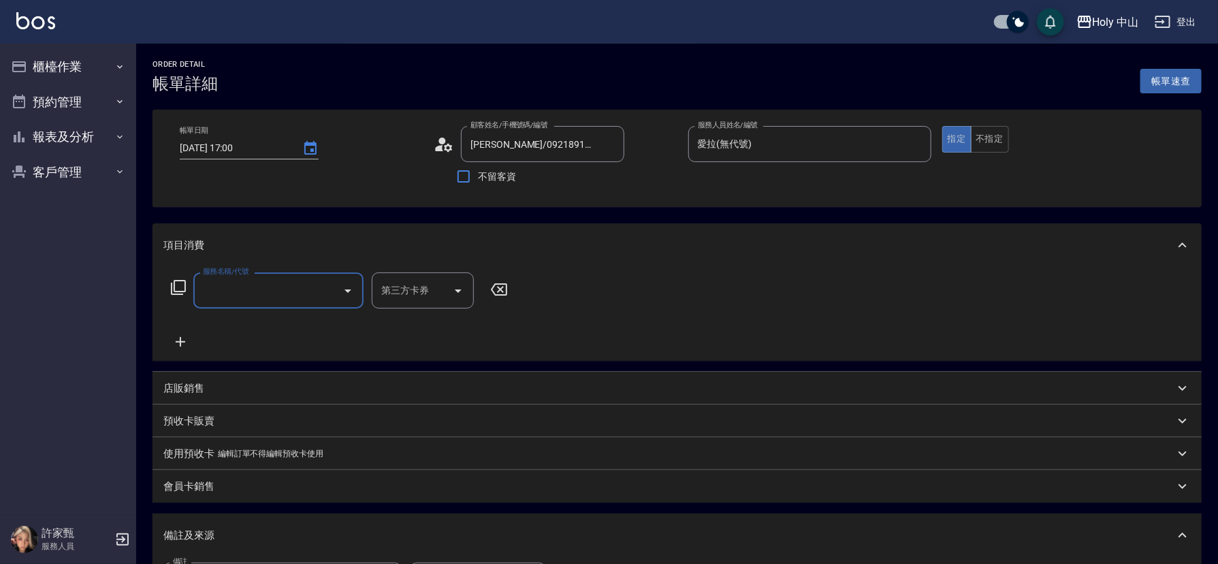
click at [247, 293] on input "服務名稱/代號" at bounding box center [269, 291] width 138 height 24
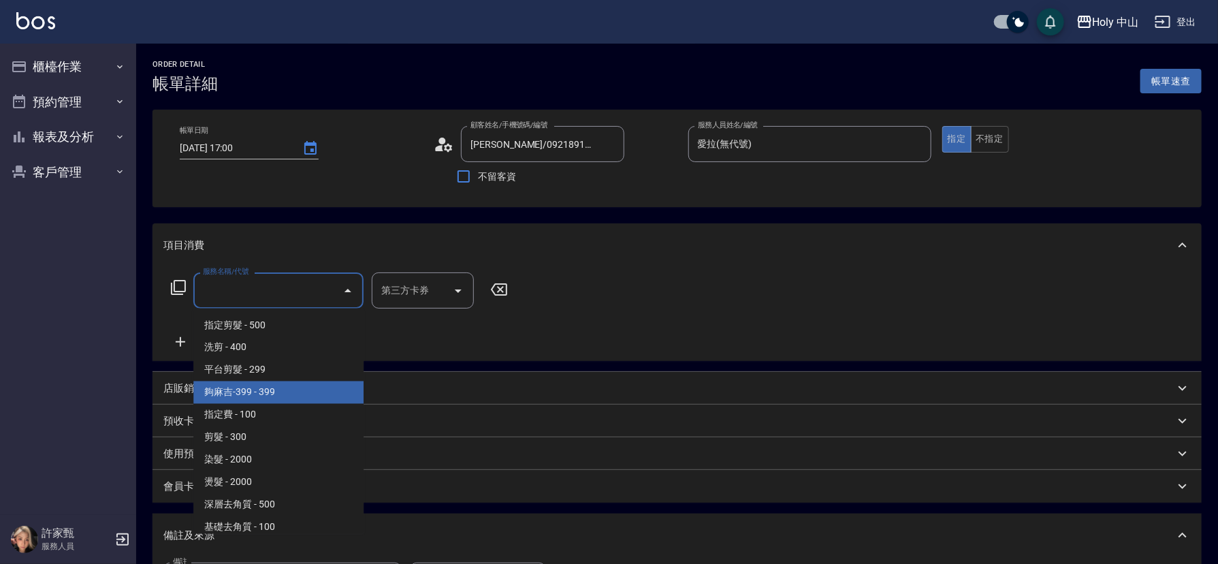
click at [276, 392] on span "夠麻吉-399 - 399" at bounding box center [278, 392] width 170 height 22
type input "夠麻吉-399(5)"
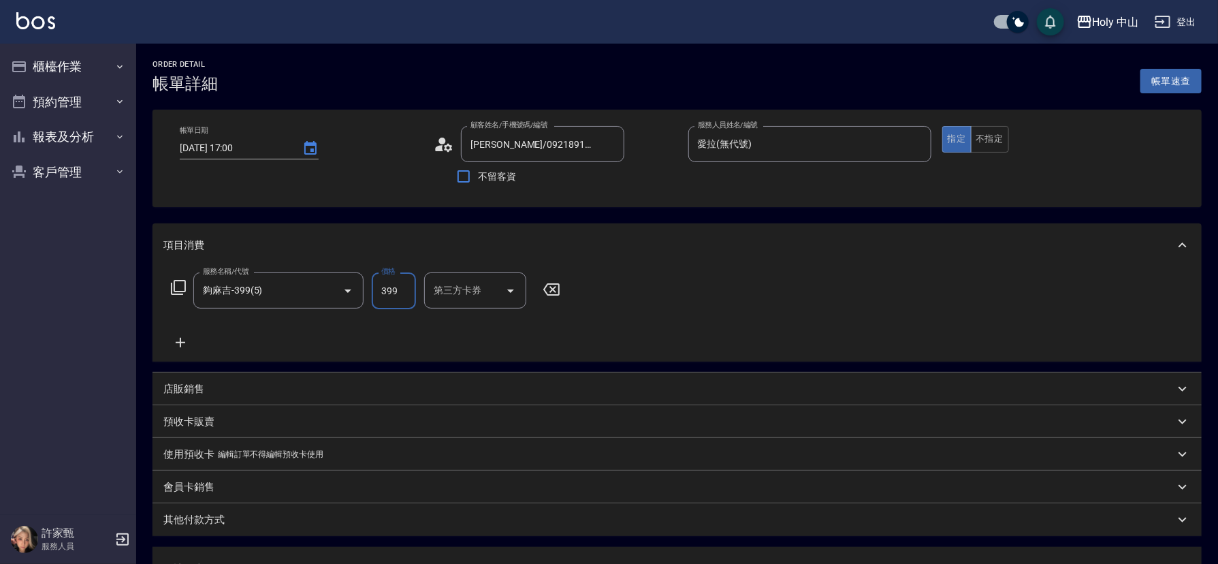
click at [400, 296] on input "399" at bounding box center [394, 290] width 44 height 37
type input "349"
click at [495, 294] on input "第三方卡券" at bounding box center [464, 291] width 69 height 24
click at [483, 404] on span "Gomaji" at bounding box center [475, 415] width 102 height 22
type input "Gomaji"
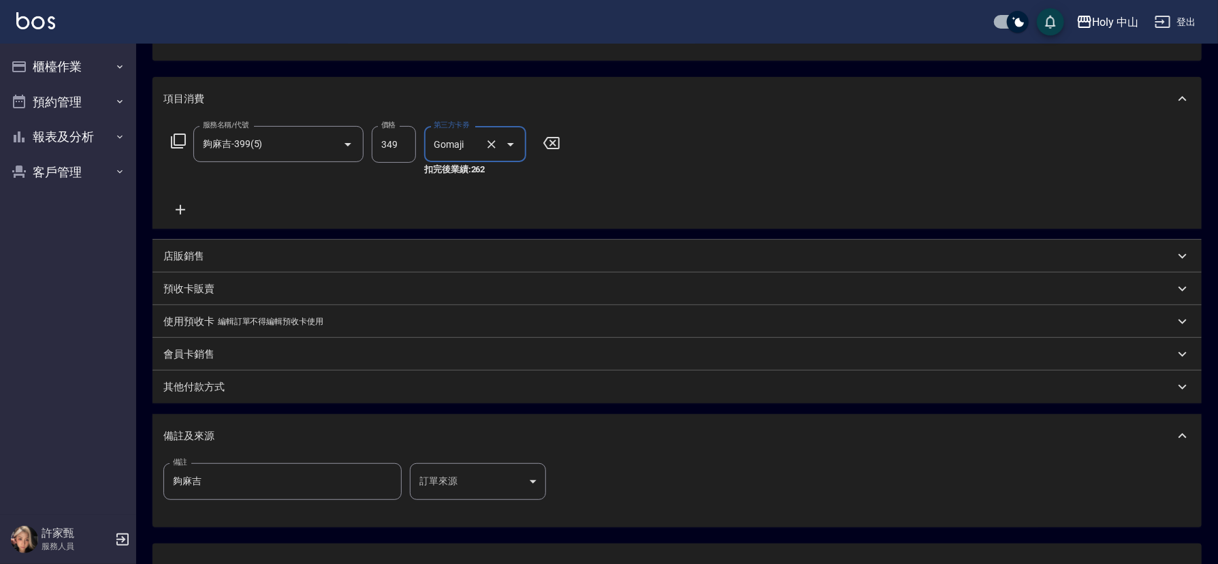
scroll to position [204, 0]
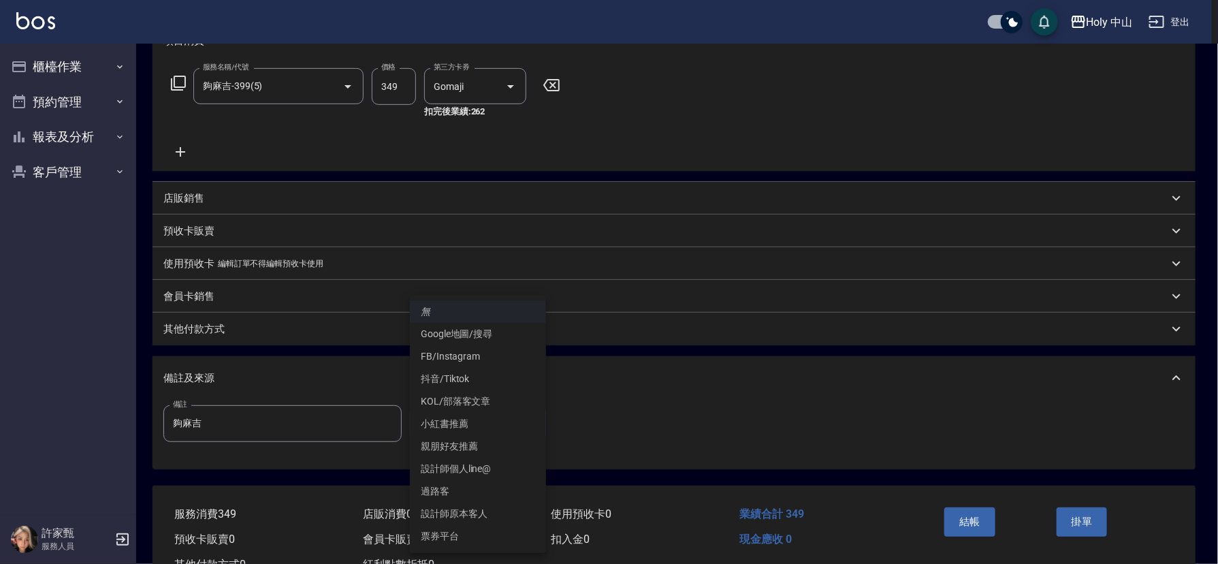
click at [471, 424] on body "Holy 中山 登出 櫃檯作業 打帳單 帳單列表 營業儀表板 現場電腦打卡 預約管理 預約管理 單日預約紀錄 單週預約紀錄 報表及分析 報表目錄 店家日報表 …" at bounding box center [609, 203] width 1218 height 814
click at [461, 535] on li "票券平台" at bounding box center [478, 536] width 136 height 22
type input "票券平台"
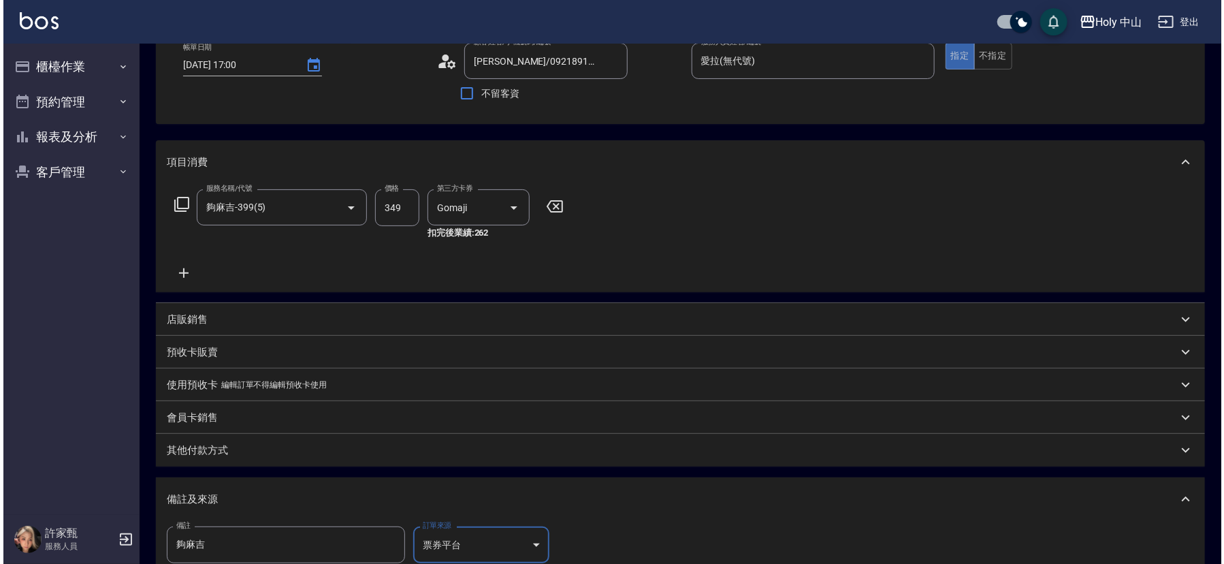
scroll to position [255, 0]
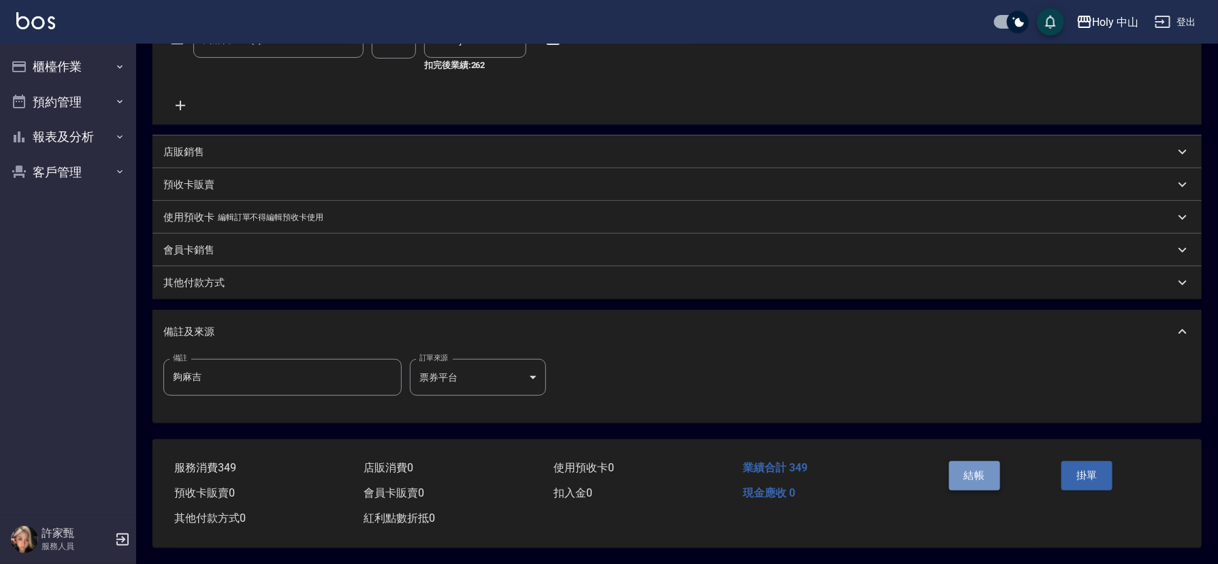
click at [977, 467] on button "結帳" at bounding box center [974, 475] width 51 height 29
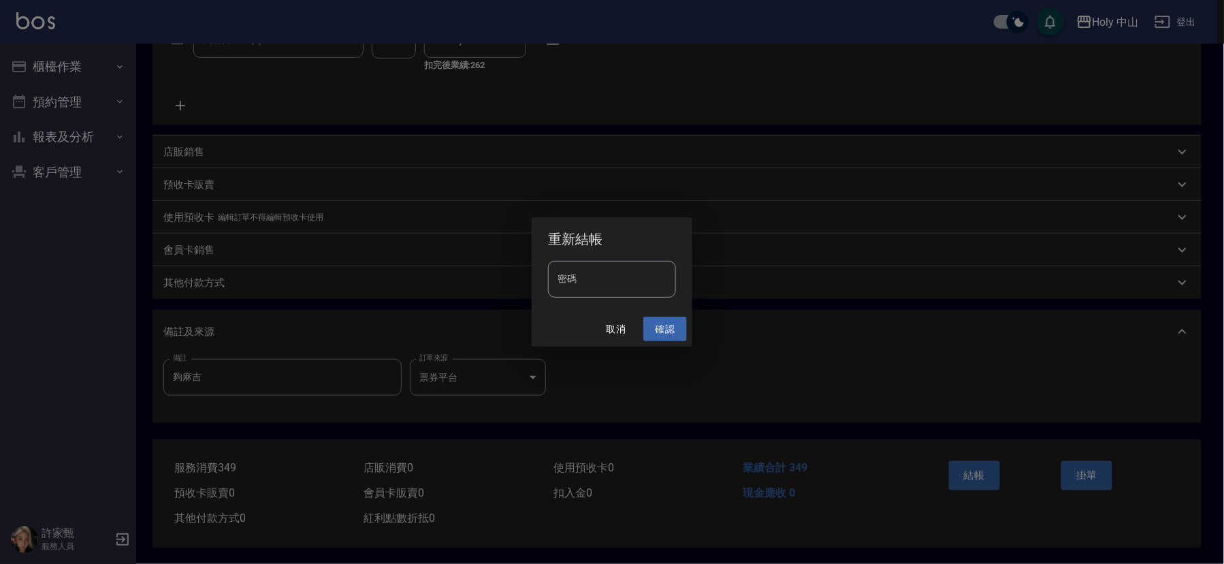
click at [665, 333] on button "確認" at bounding box center [666, 329] width 44 height 25
